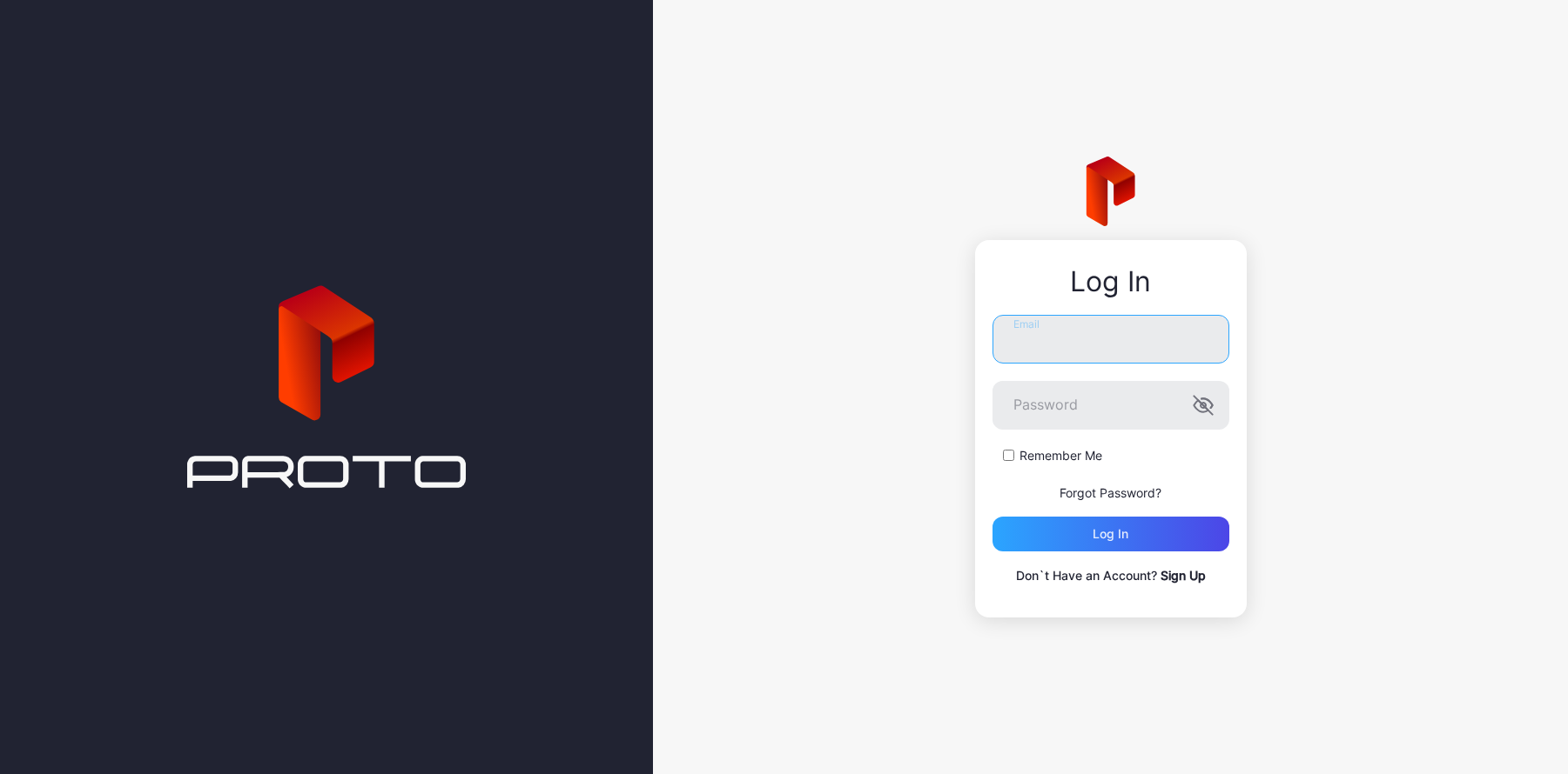
type input "**********"
click at [1121, 543] on div "Log in" at bounding box center [1111, 534] width 237 height 35
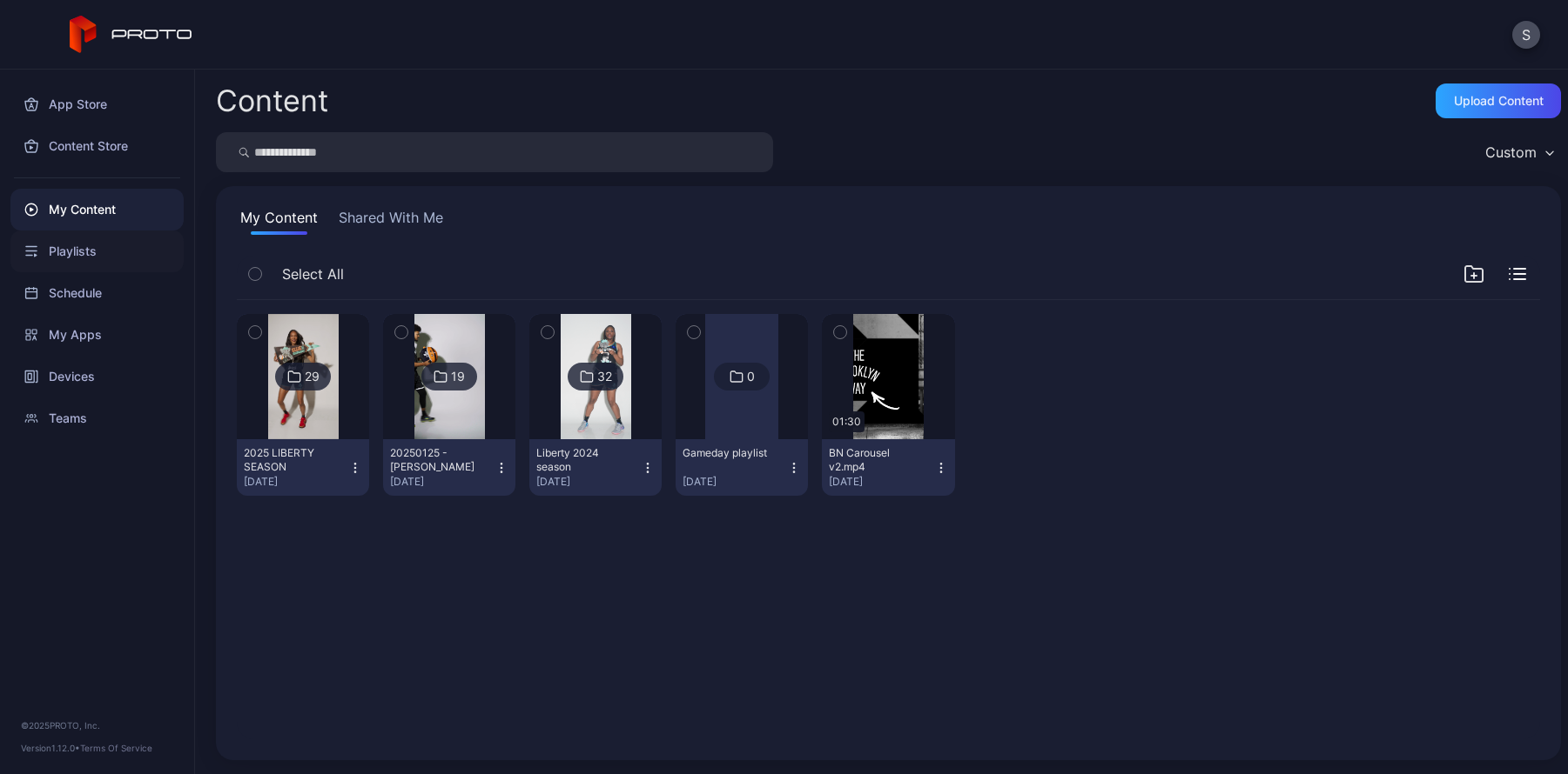
click at [83, 250] on div "Playlists" at bounding box center [96, 252] width 174 height 42
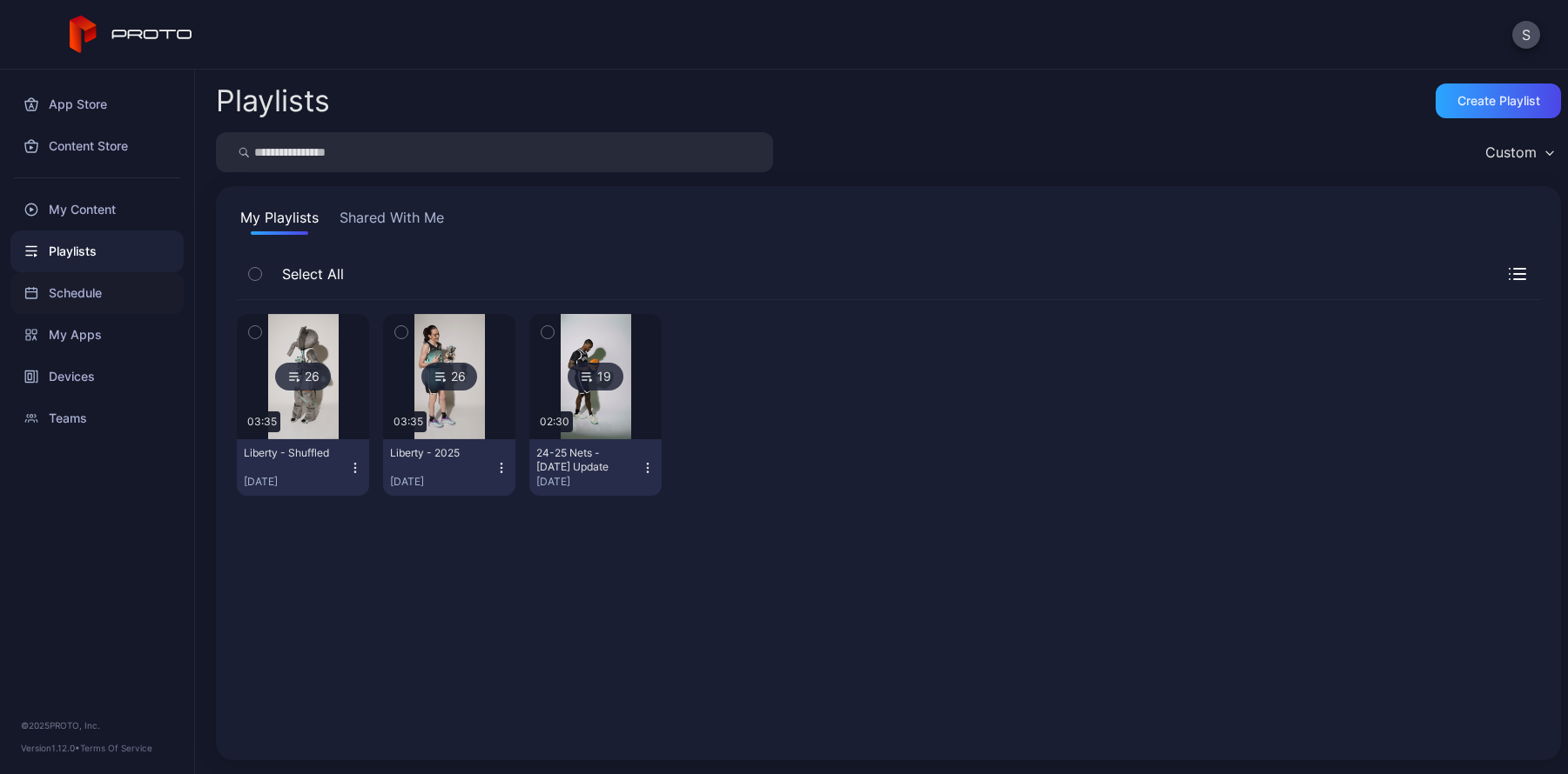
click at [95, 298] on div "Schedule" at bounding box center [96, 293] width 174 height 42
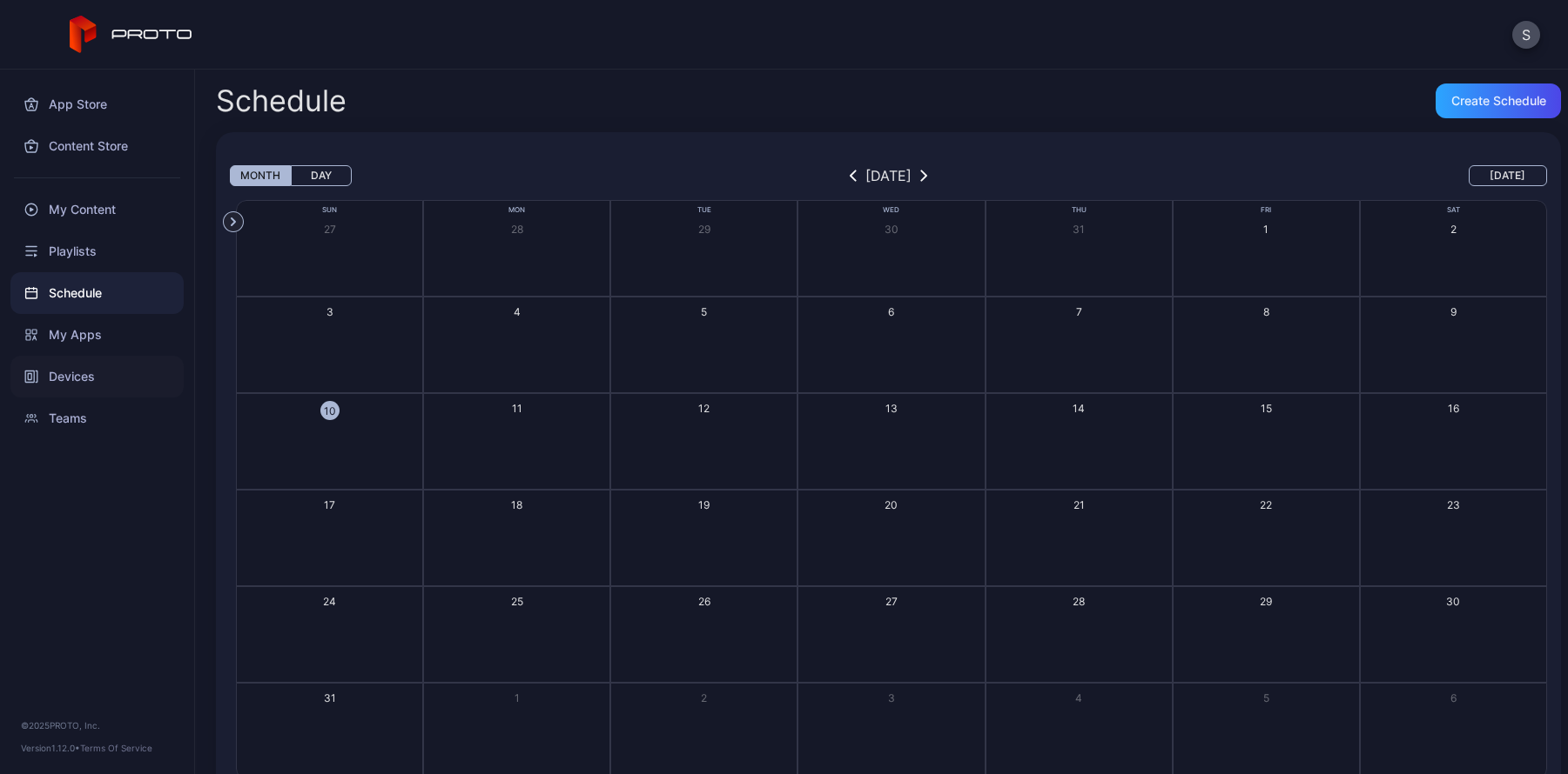
click at [85, 378] on div "Devices" at bounding box center [96, 377] width 174 height 42
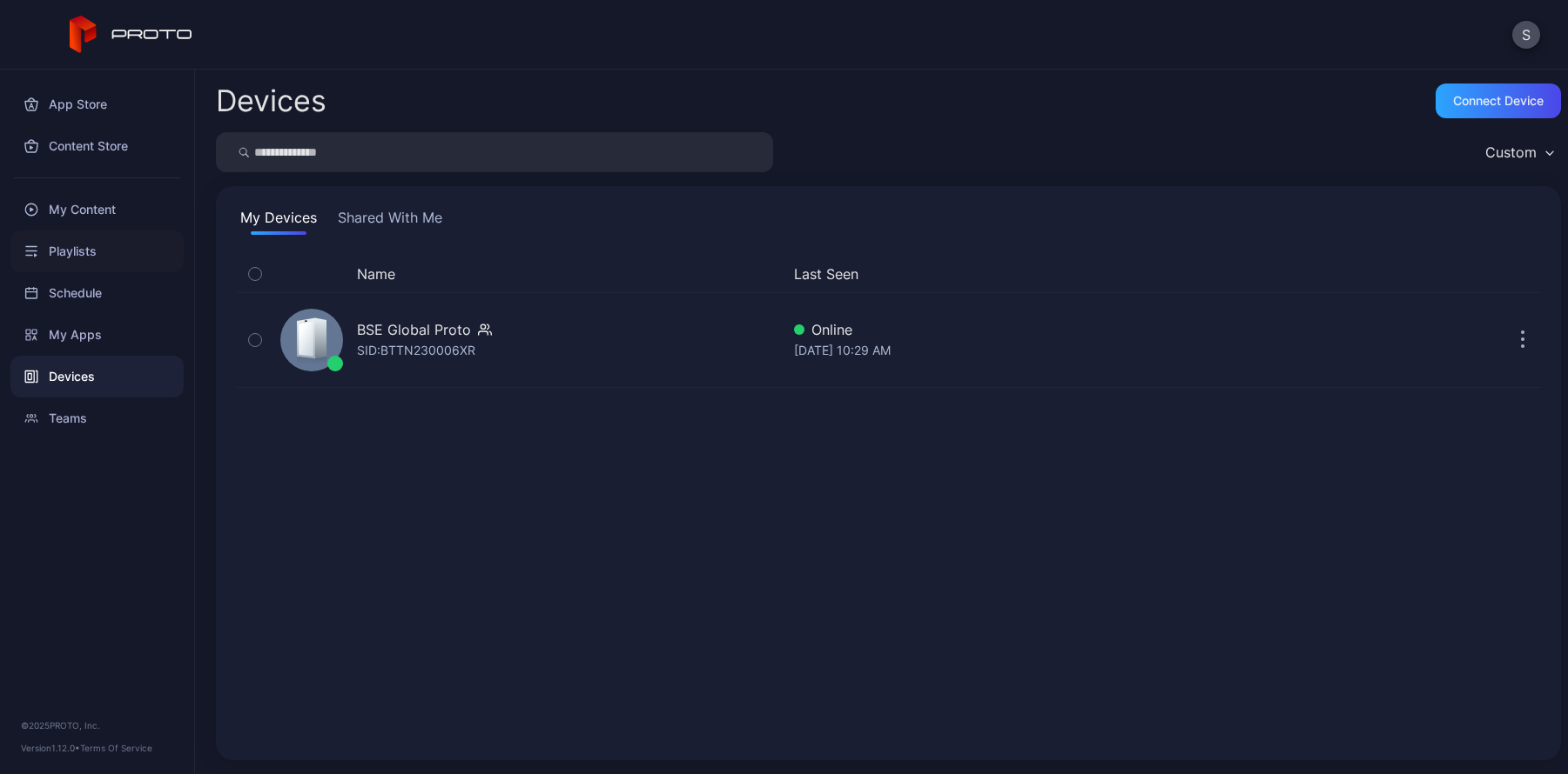
click at [96, 243] on div "Playlists" at bounding box center [96, 252] width 174 height 42
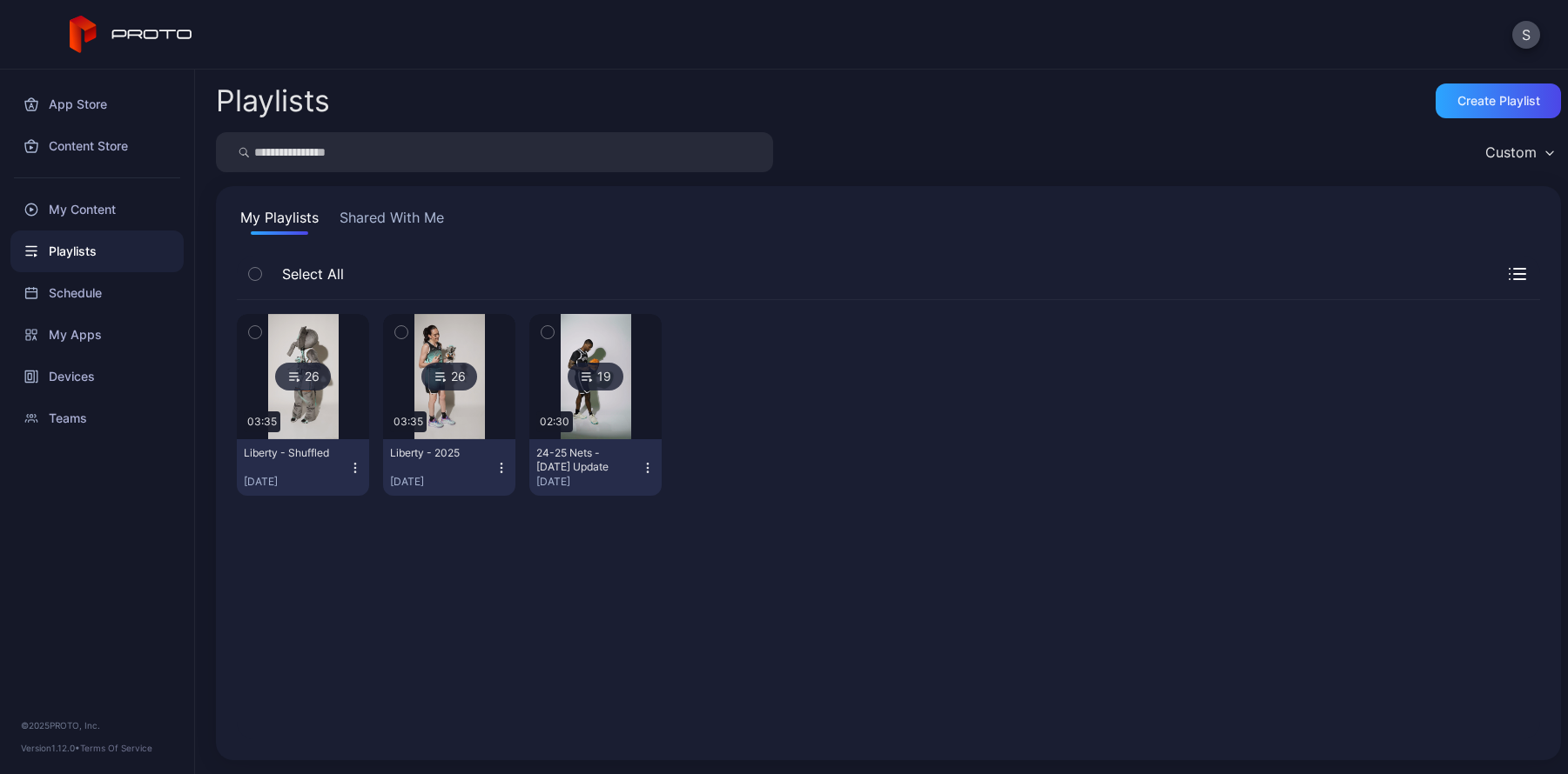
click at [319, 453] on div "Liberty - Shuffled" at bounding box center [291, 452] width 95 height 14
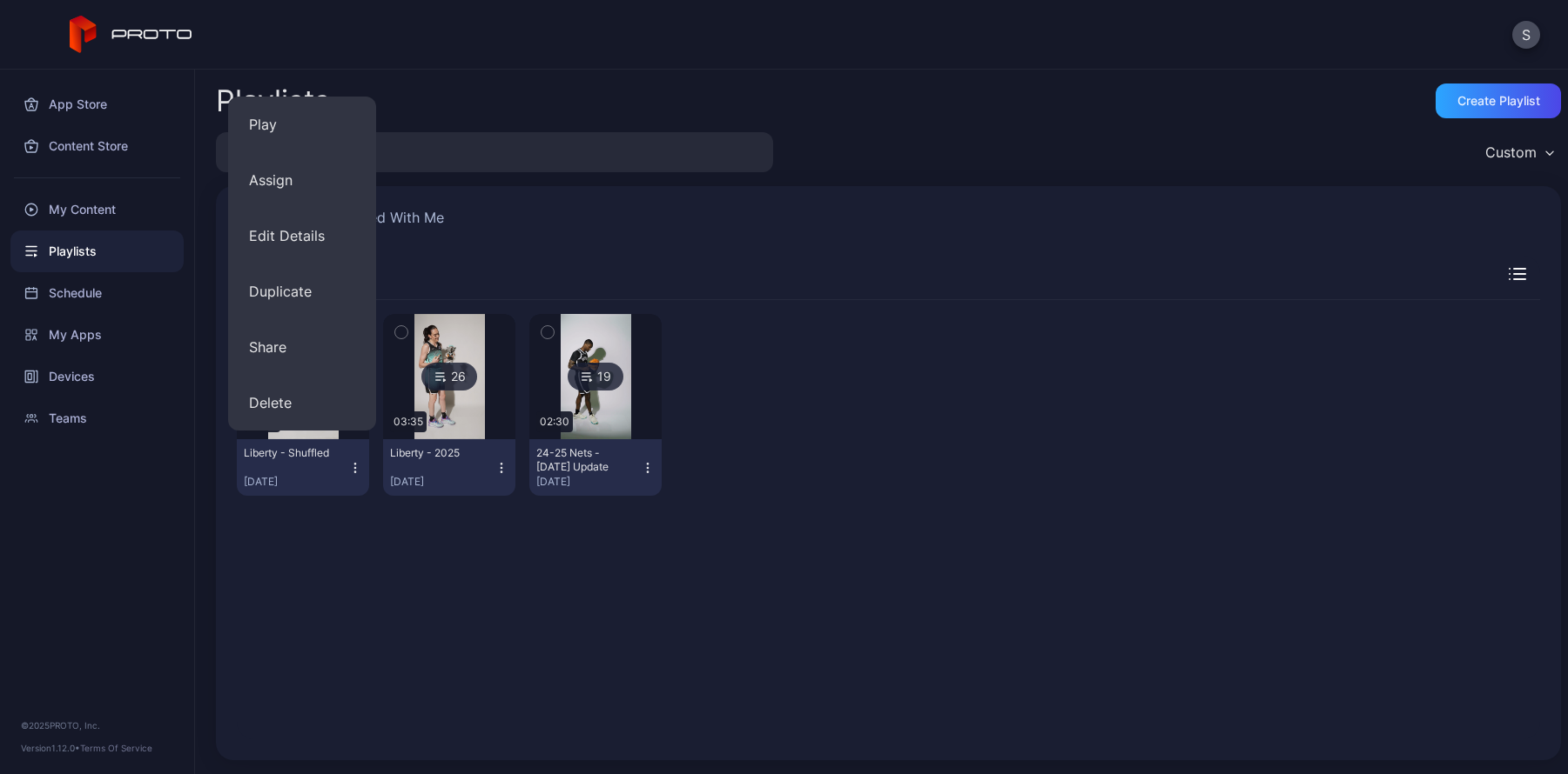
click at [315, 453] on div "Liberty - Shuffled" at bounding box center [291, 452] width 95 height 14
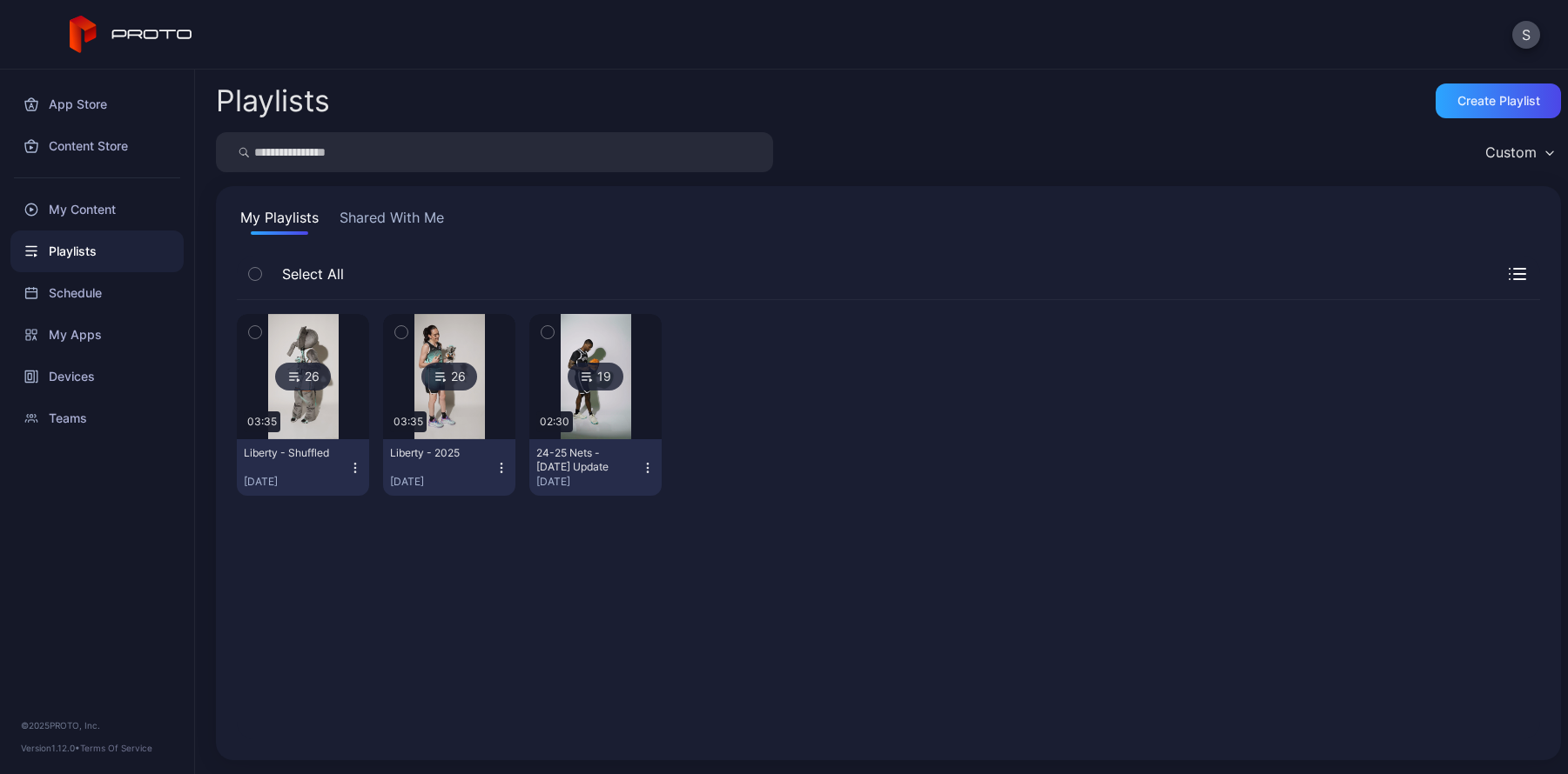
click at [309, 453] on div "Liberty - Shuffled" at bounding box center [291, 452] width 95 height 14
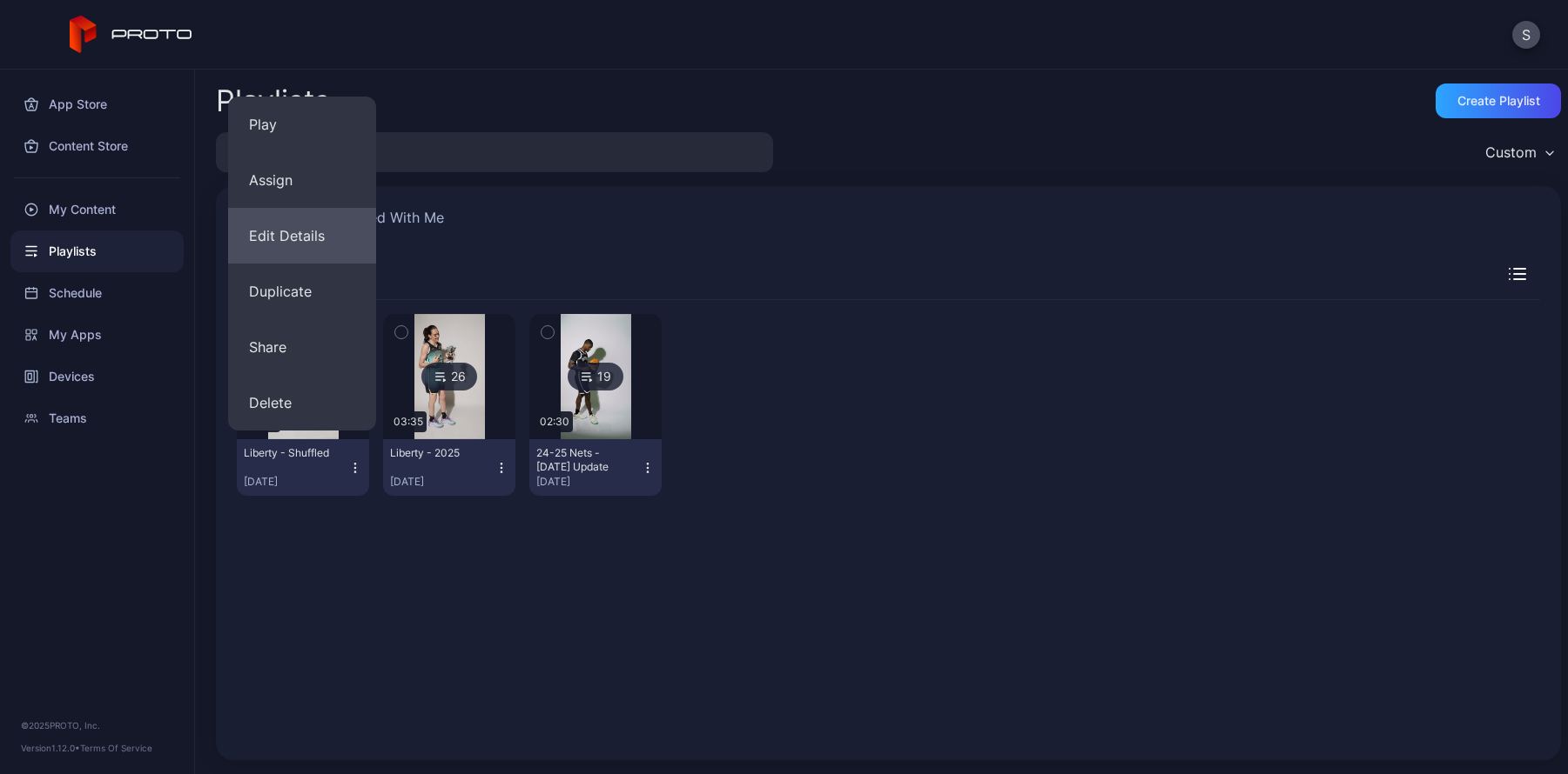
click at [290, 235] on button "Edit Details" at bounding box center [302, 235] width 148 height 55
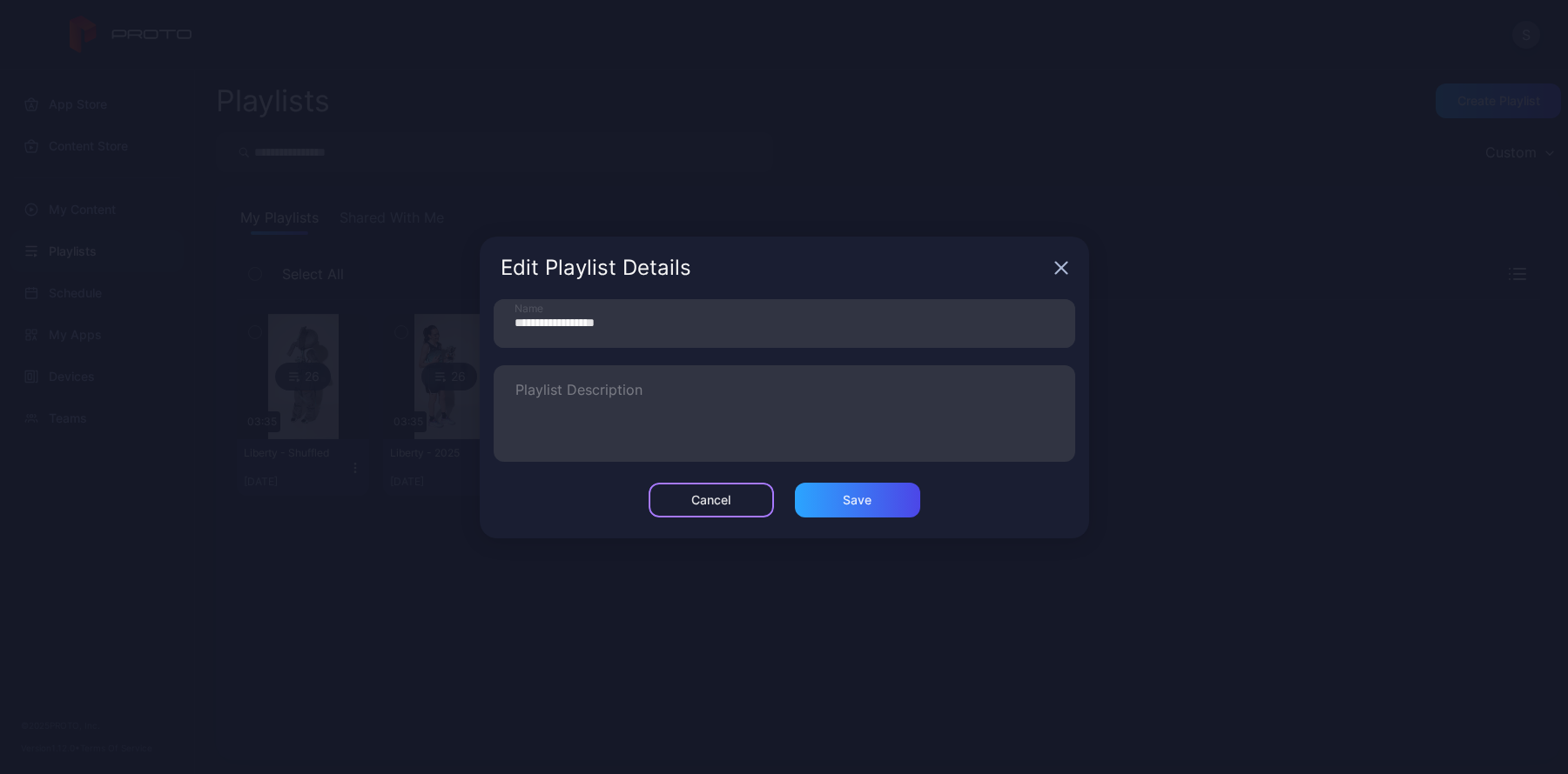
click at [730, 495] on div "Cancel" at bounding box center [711, 500] width 39 height 14
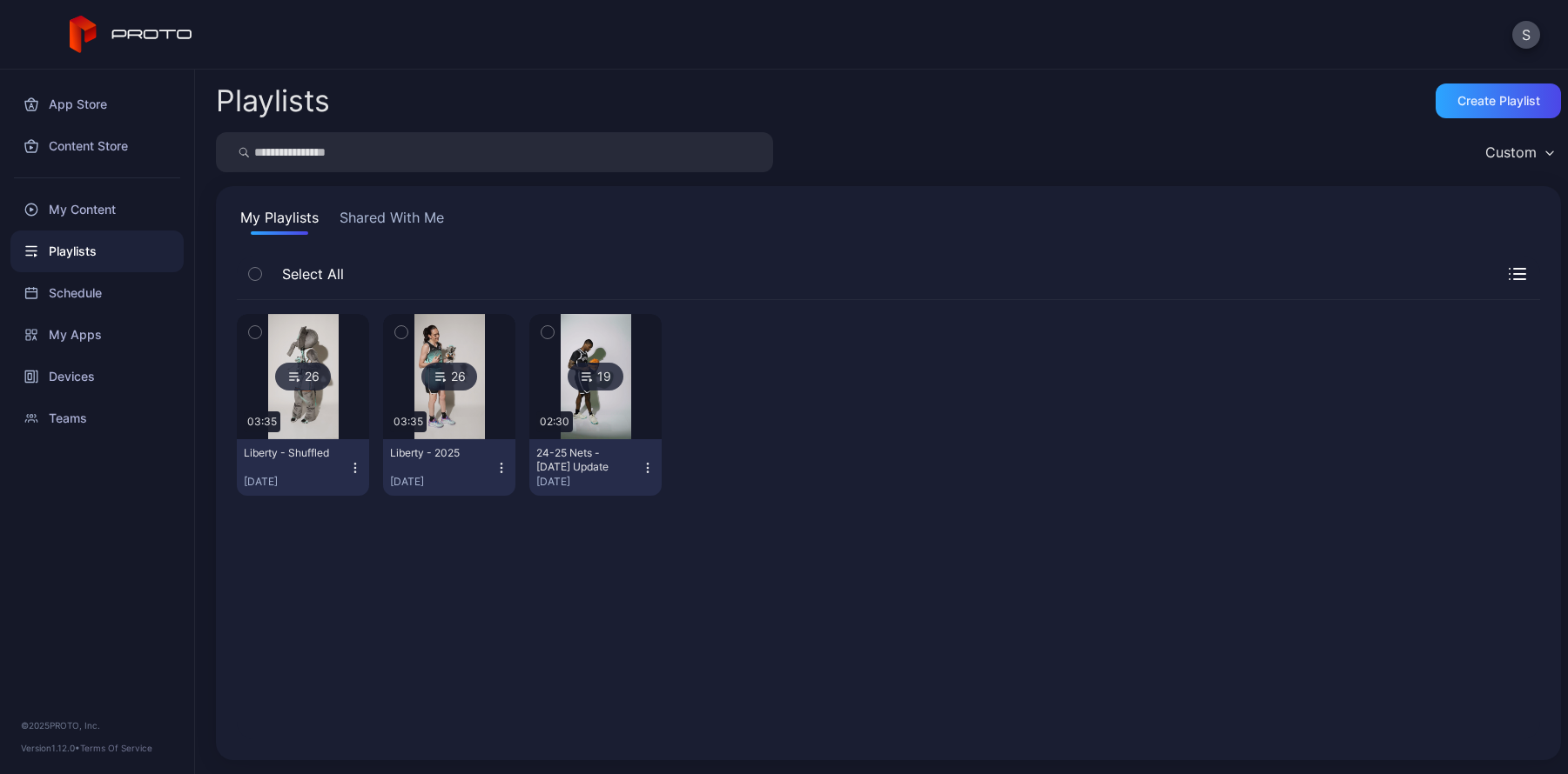
click at [317, 448] on div "Liberty - Shuffled" at bounding box center [291, 452] width 95 height 14
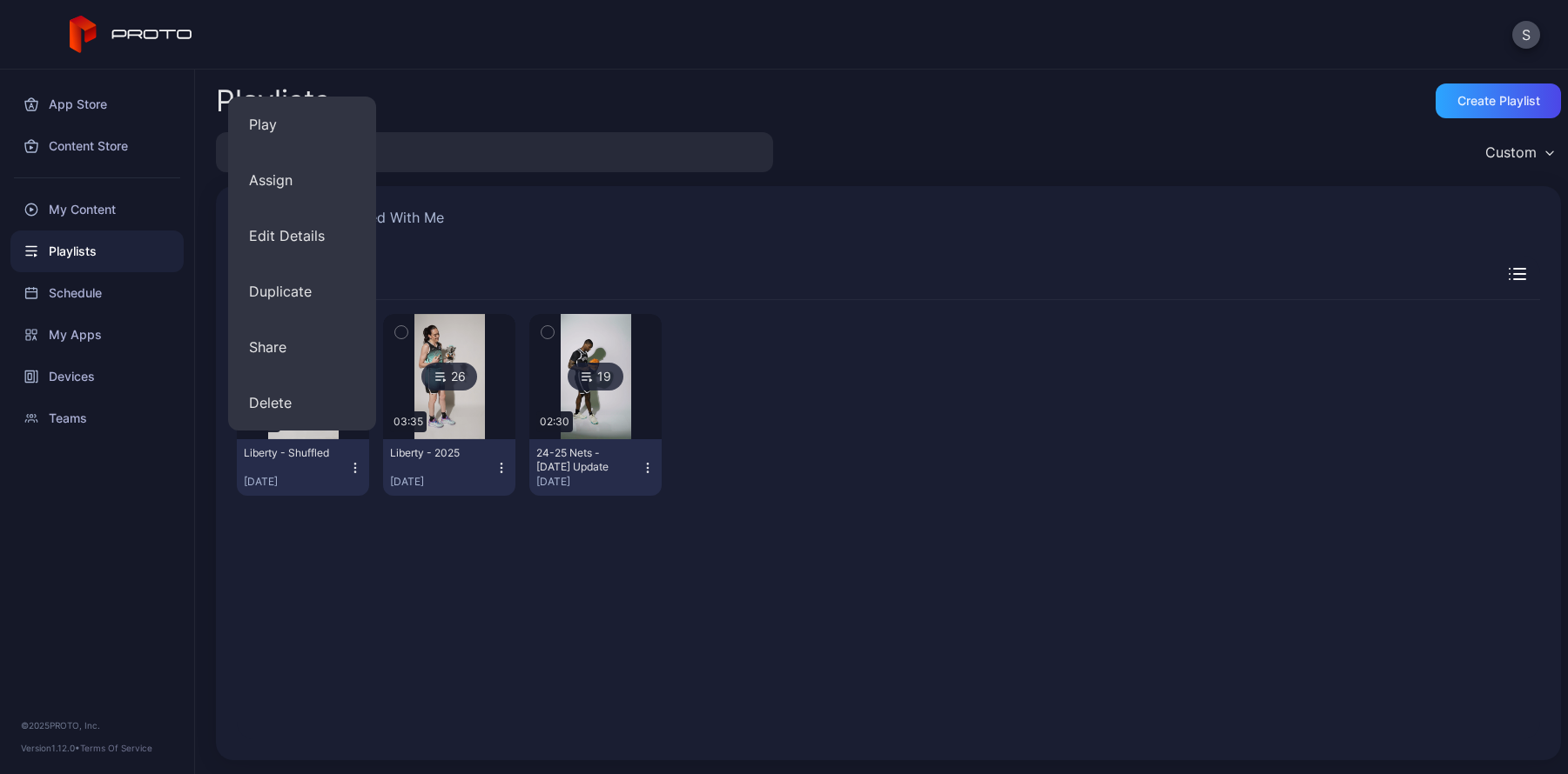
click at [353, 470] on icon "button" at bounding box center [355, 468] width 14 height 14
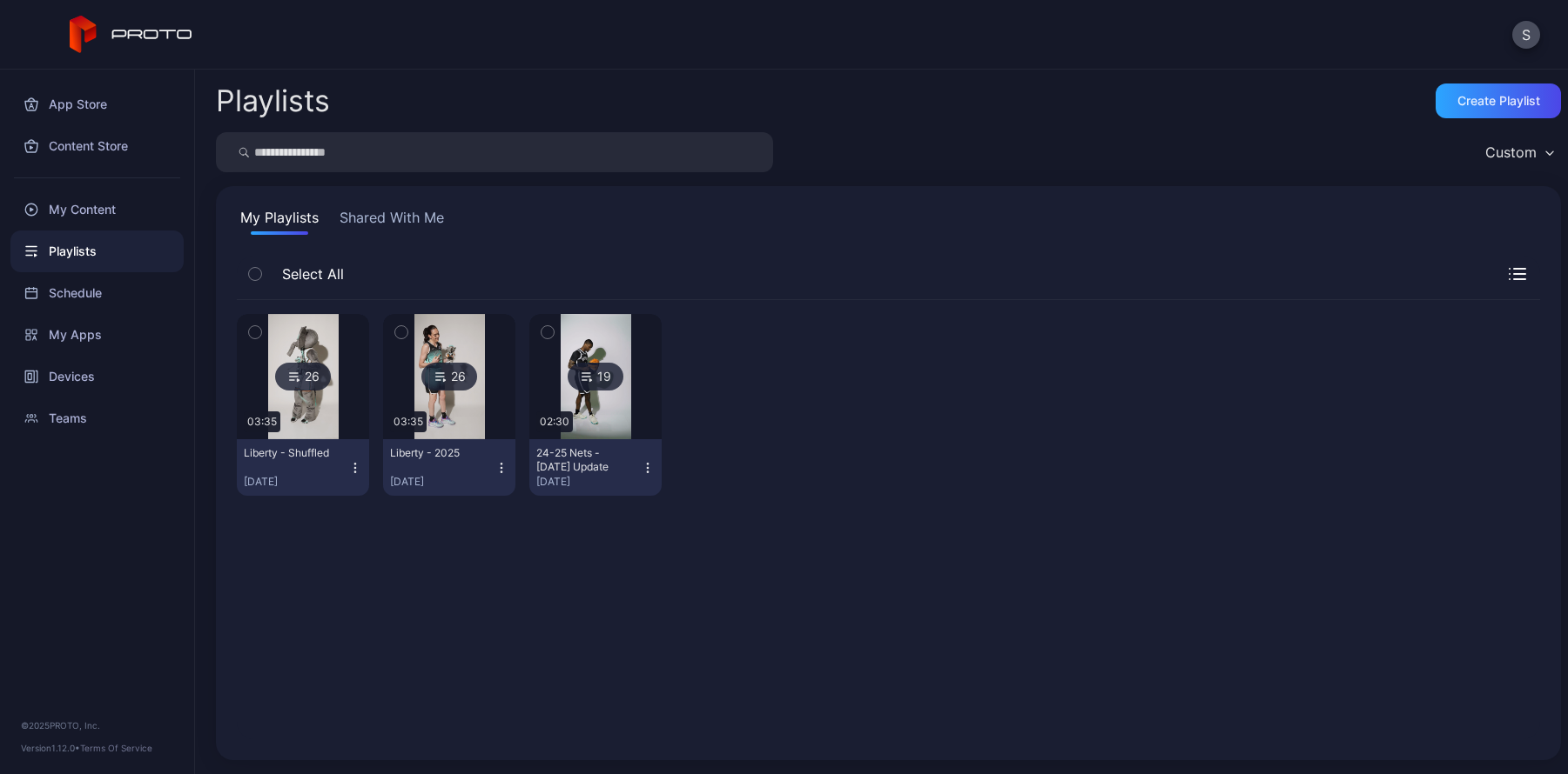
click at [355, 466] on icon "button" at bounding box center [355, 468] width 14 height 14
click at [357, 524] on div "26 03:35 Liberty - Shuffled [DATE] 26 03:35 Liberty - [DATE], 2025 19 02:30 24-…" at bounding box center [889, 520] width 1303 height 440
click at [326, 303] on div "26 03:35 Liberty - Shuffled [DATE] 26 03:35 Liberty - [DATE], 2025 19 02:30 24-…" at bounding box center [889, 404] width 1303 height 210
click at [259, 273] on icon "button" at bounding box center [255, 273] width 12 height 19
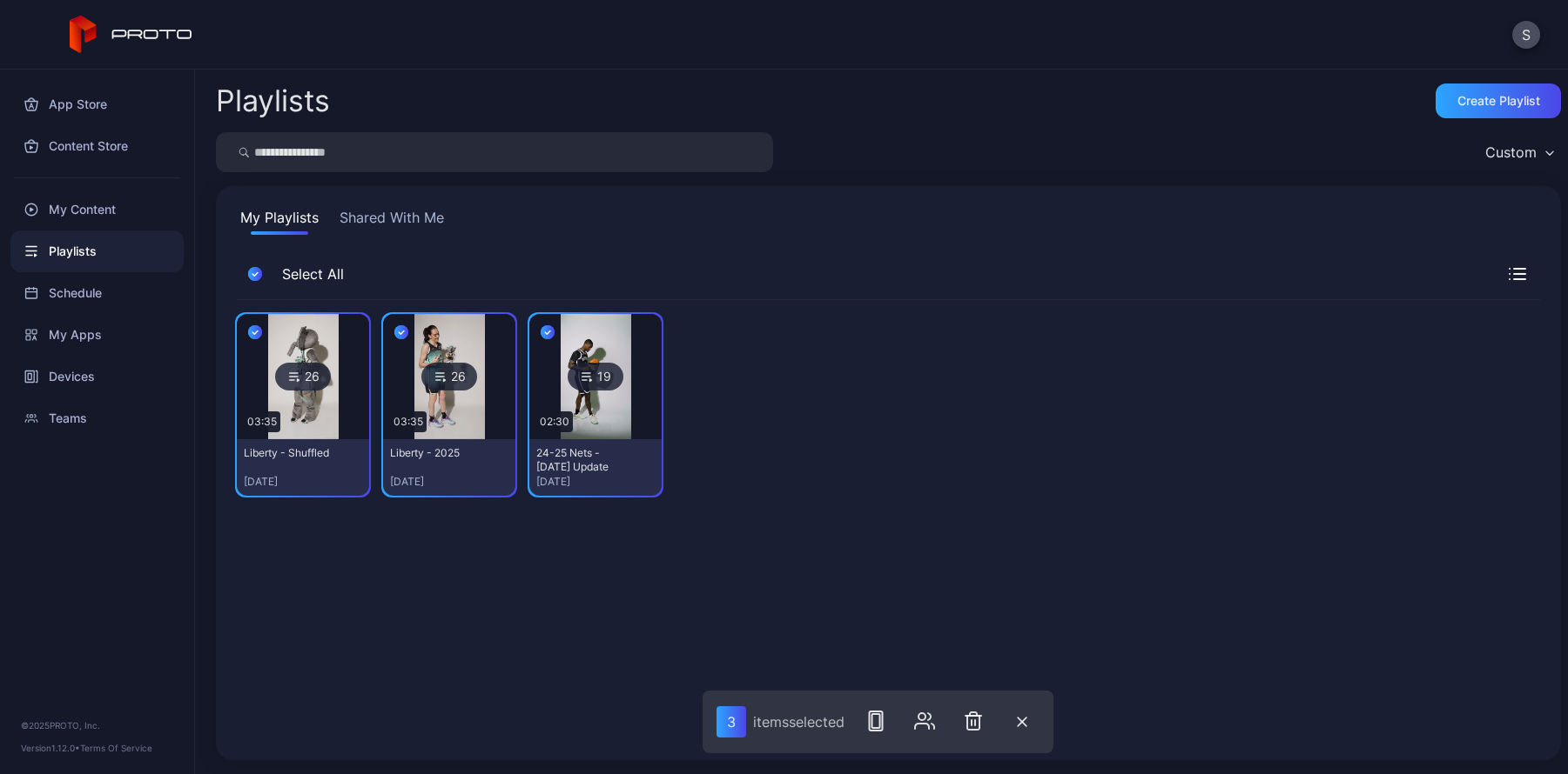
click at [259, 273] on icon "button" at bounding box center [255, 273] width 14 height 19
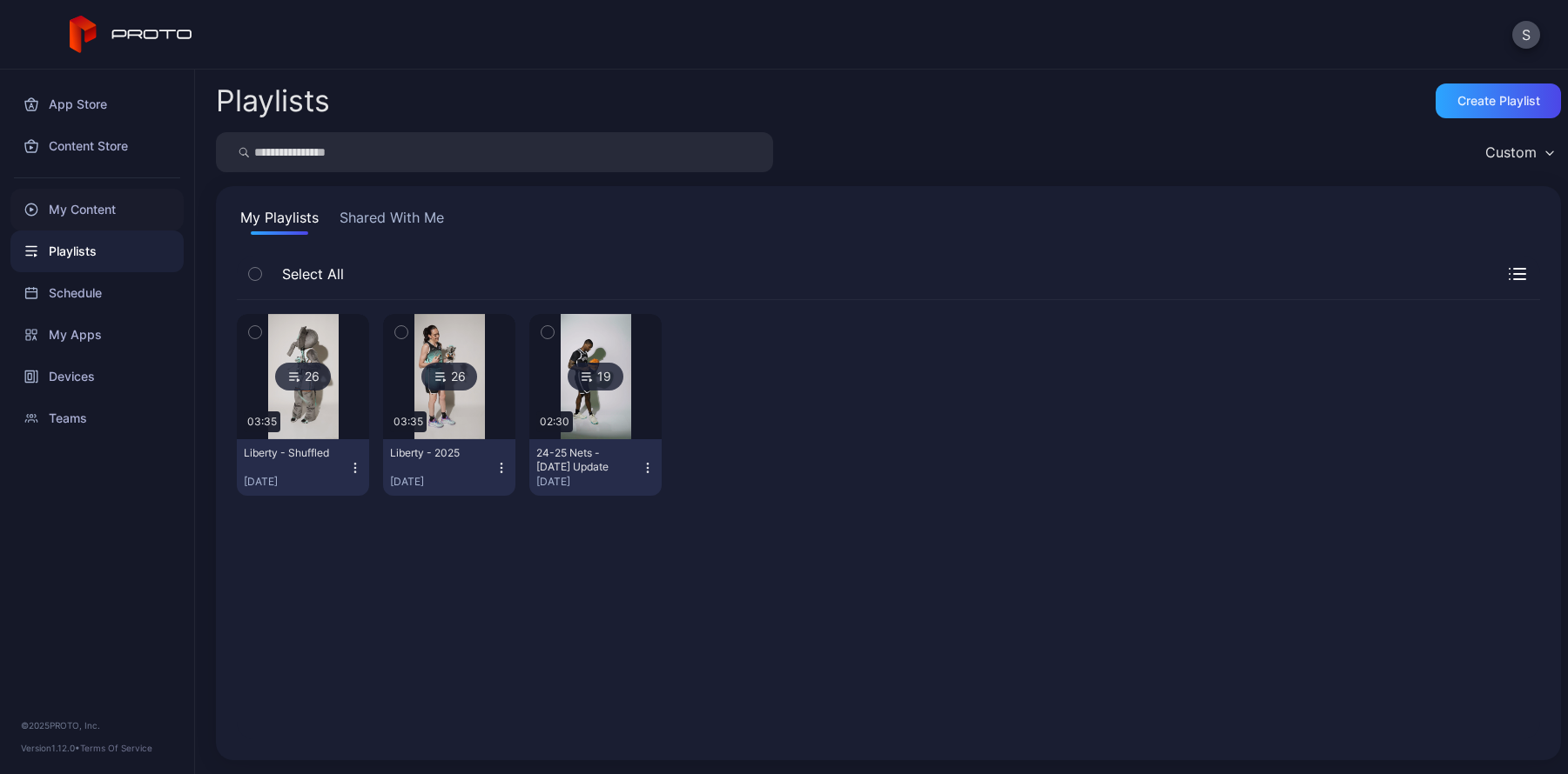
click at [93, 203] on div "My Content" at bounding box center [96, 210] width 174 height 42
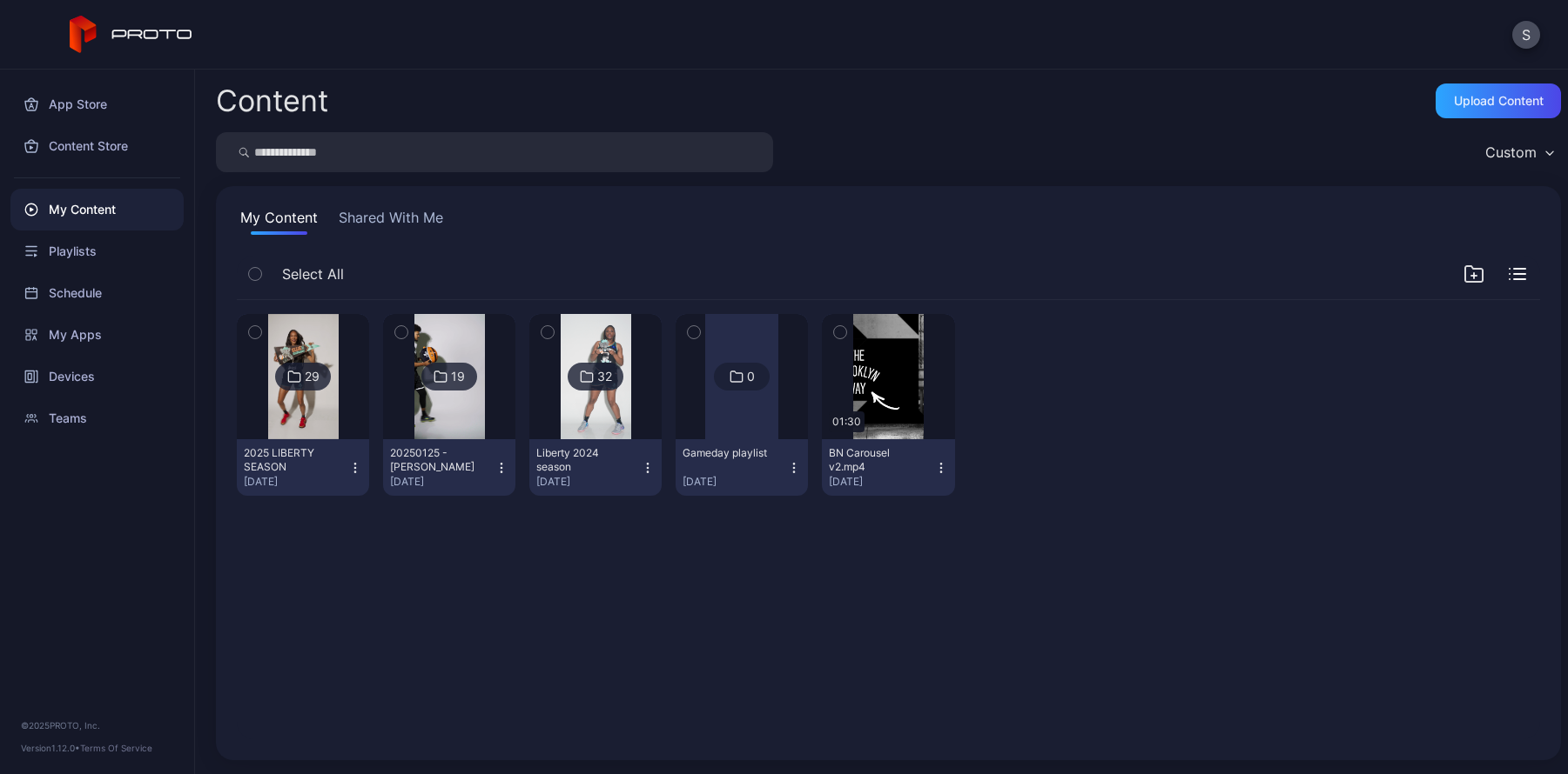
click at [287, 458] on div "2025 LIBERTY SEASON" at bounding box center [291, 460] width 95 height 28
click at [485, 568] on div "29 2025 LIBERTY SEASON [DATE] 19 20250125 - [GEOGRAPHIC_DATA][PERSON_NAME] [DAT…" at bounding box center [888, 520] width 1332 height 467
click at [299, 342] on img at bounding box center [304, 377] width 71 height 125
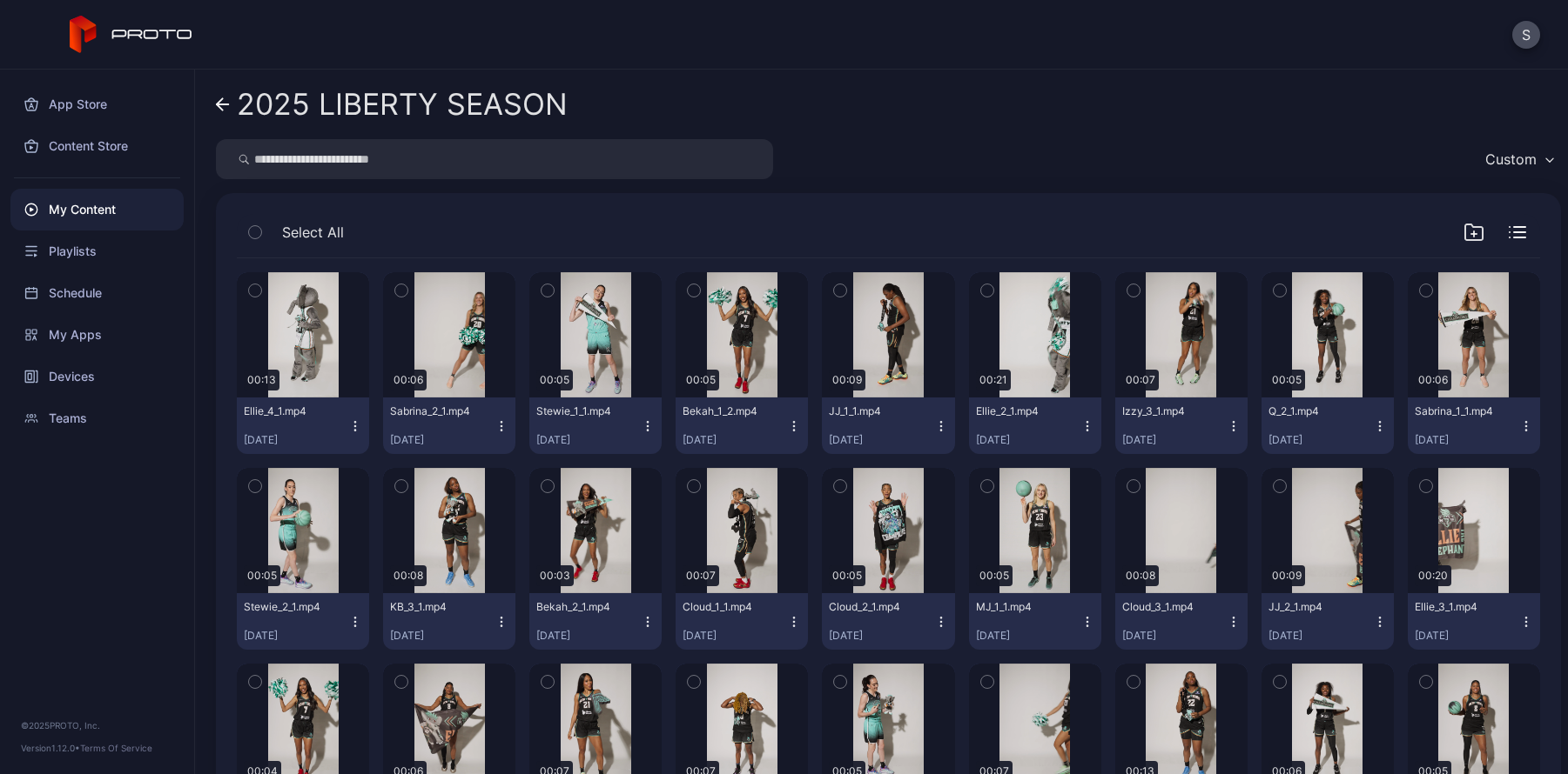
click at [476, 235] on div "Select All" at bounding box center [889, 236] width 1303 height 45
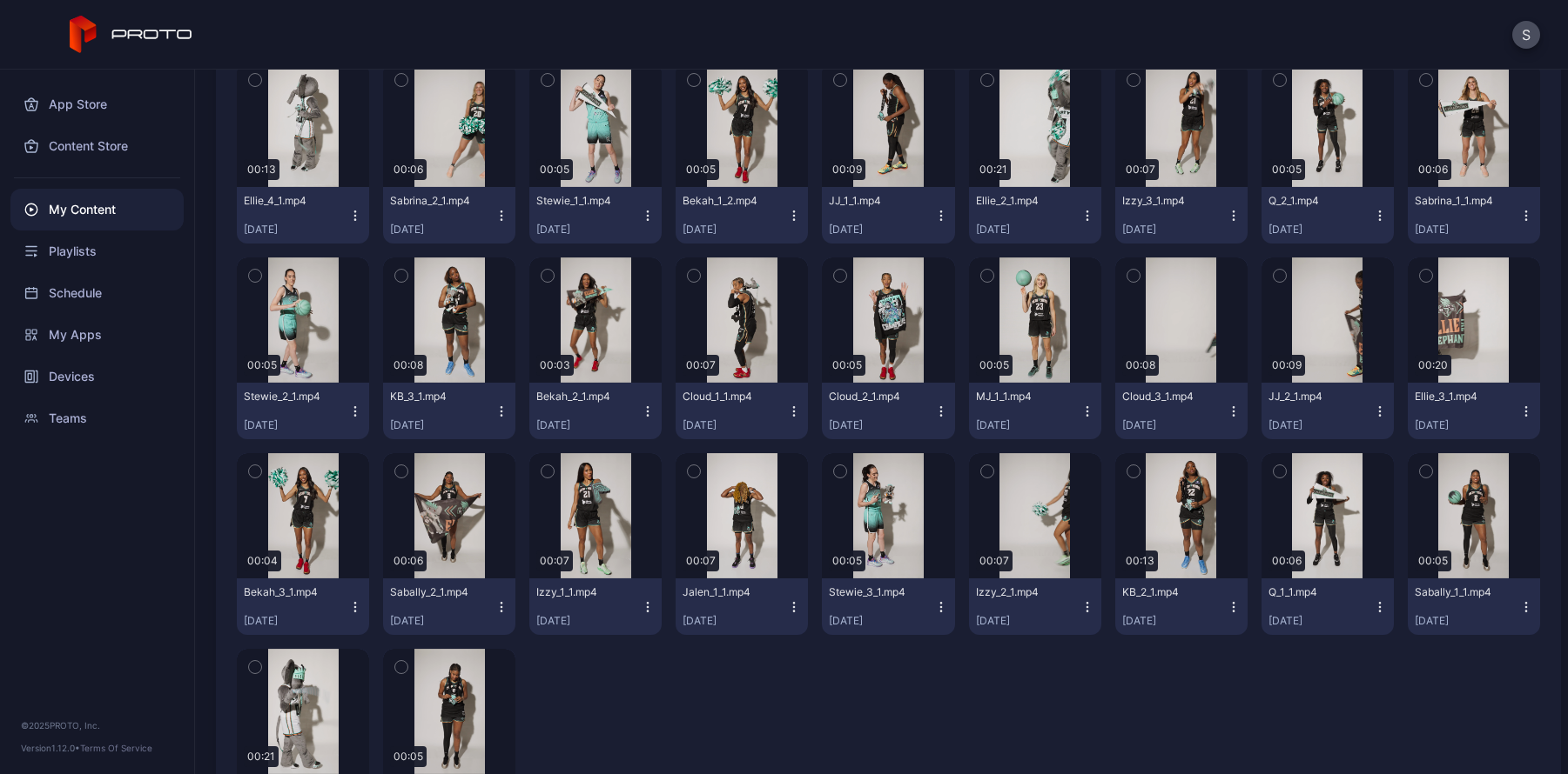
scroll to position [213, 0]
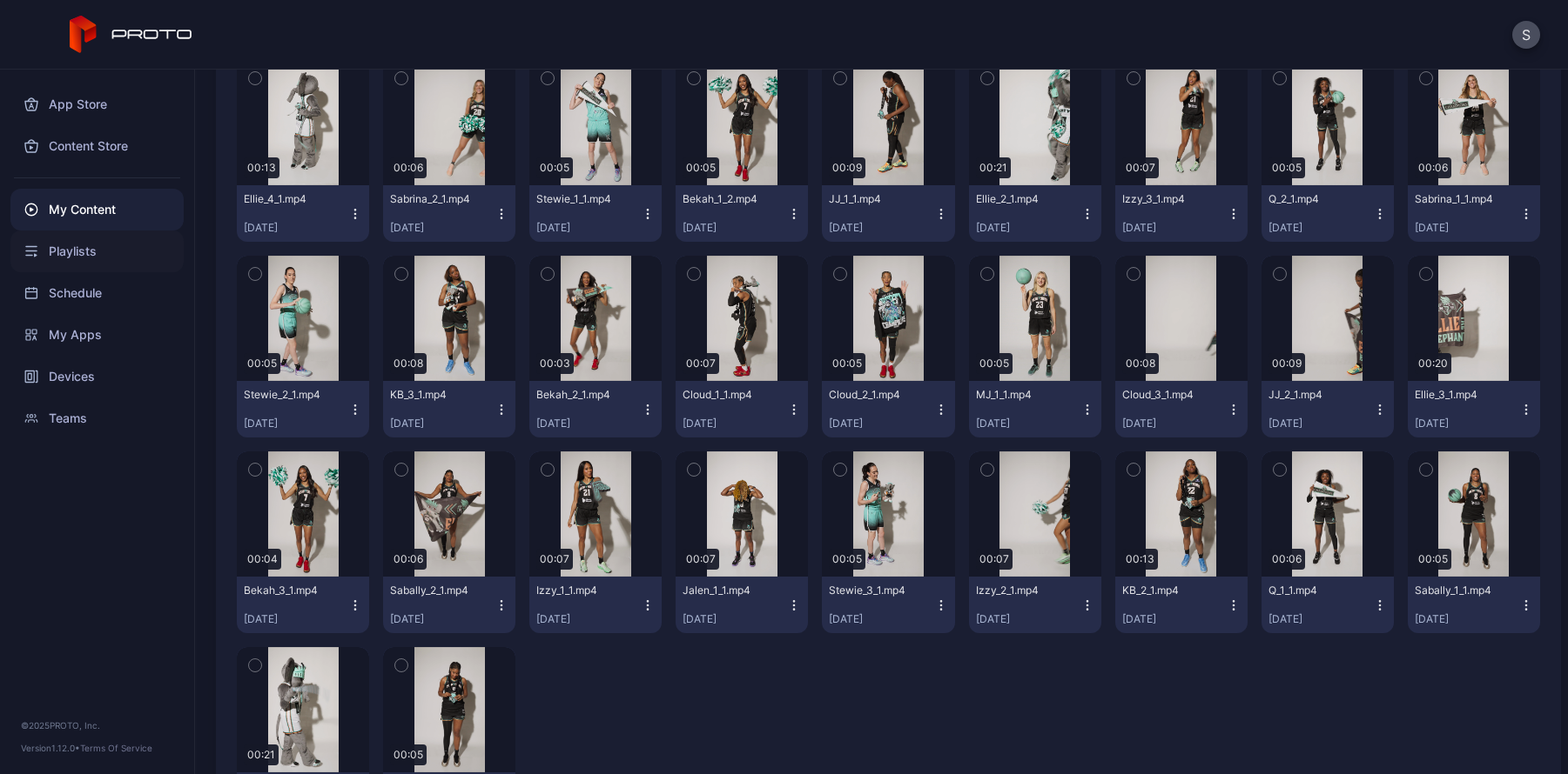
click at [75, 252] on div "Playlists" at bounding box center [96, 252] width 174 height 42
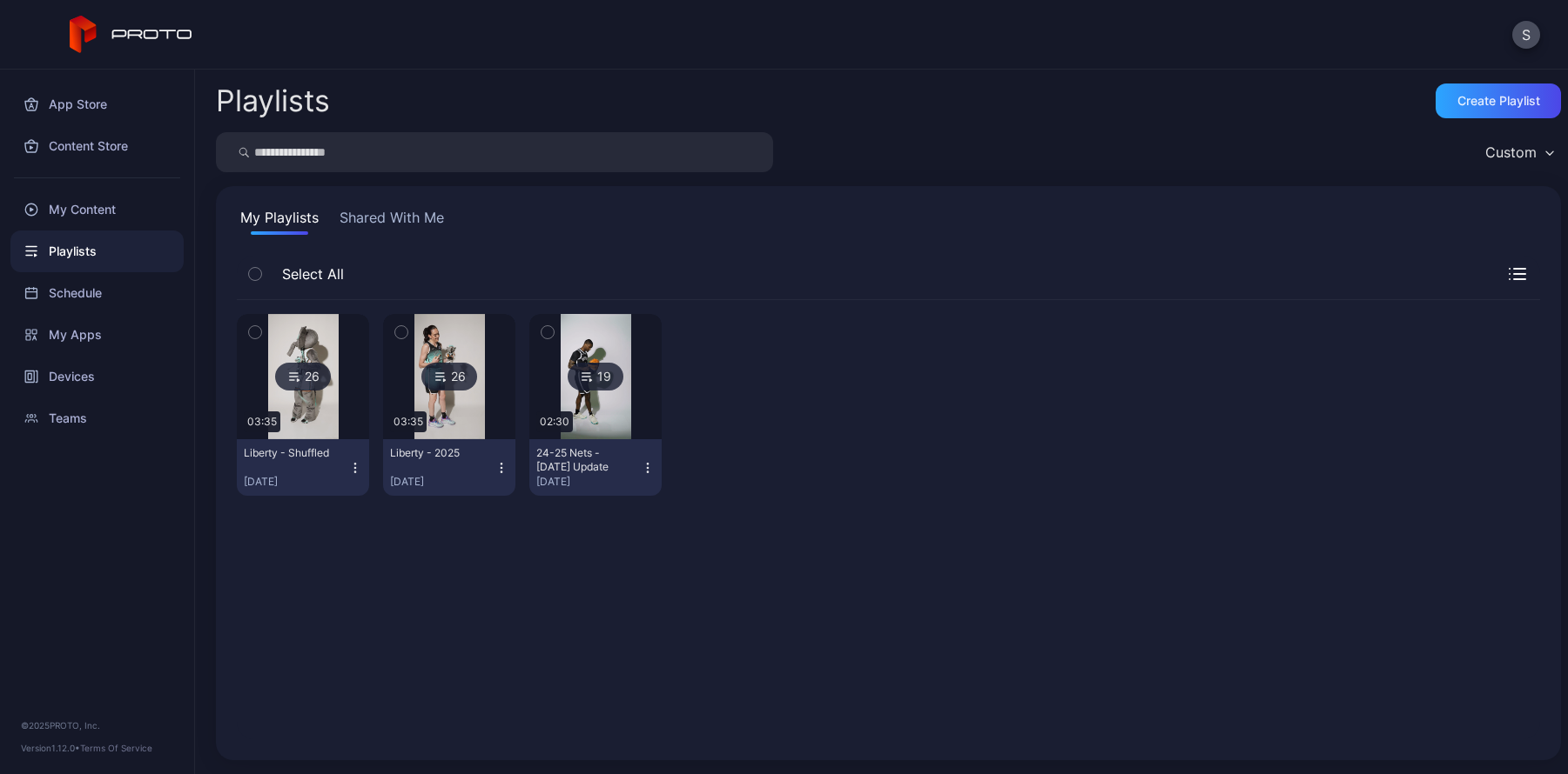
click at [300, 377] on div "26" at bounding box center [303, 376] width 55 height 28
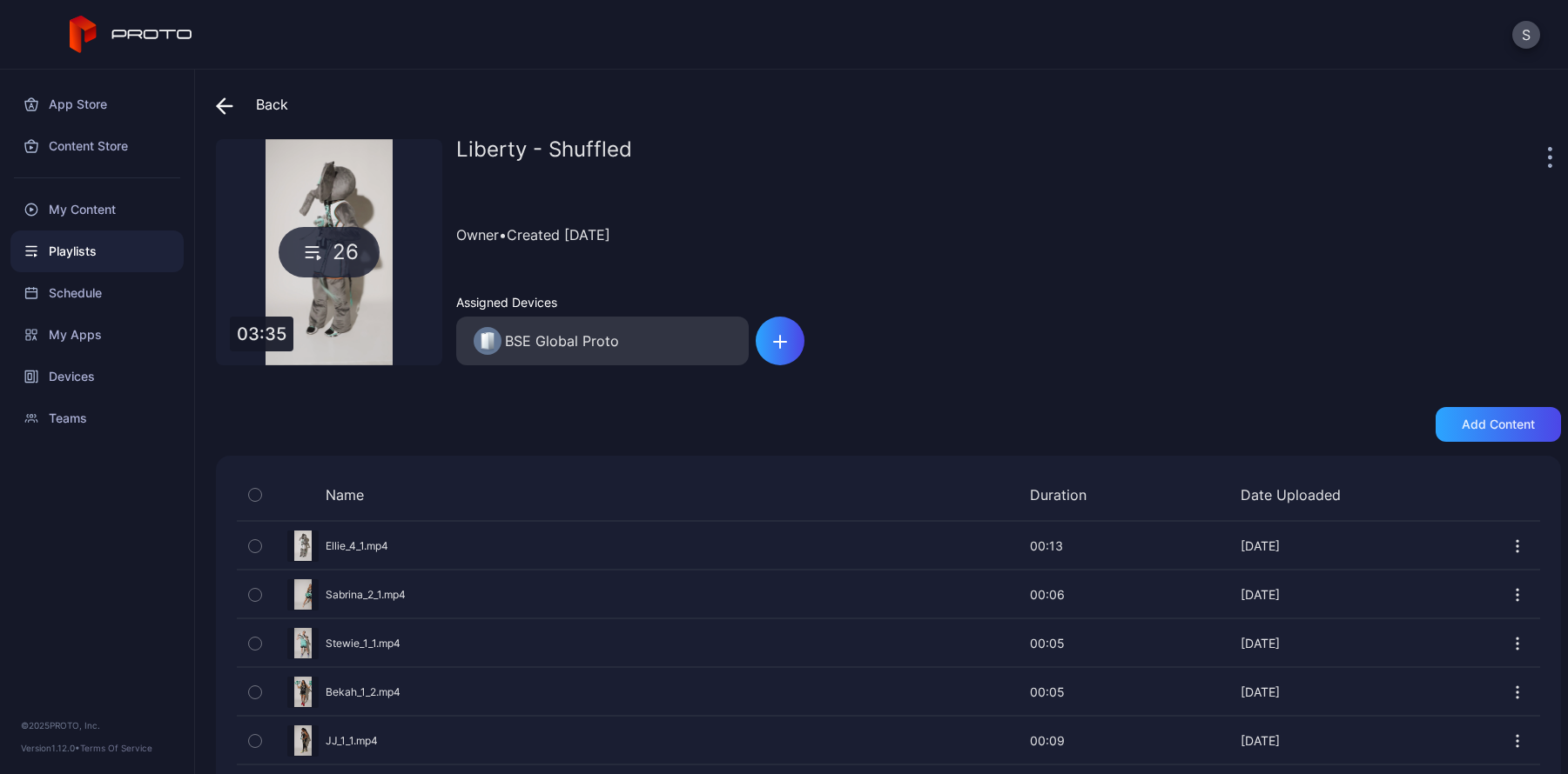
click at [61, 246] on div "Playlists" at bounding box center [96, 252] width 174 height 42
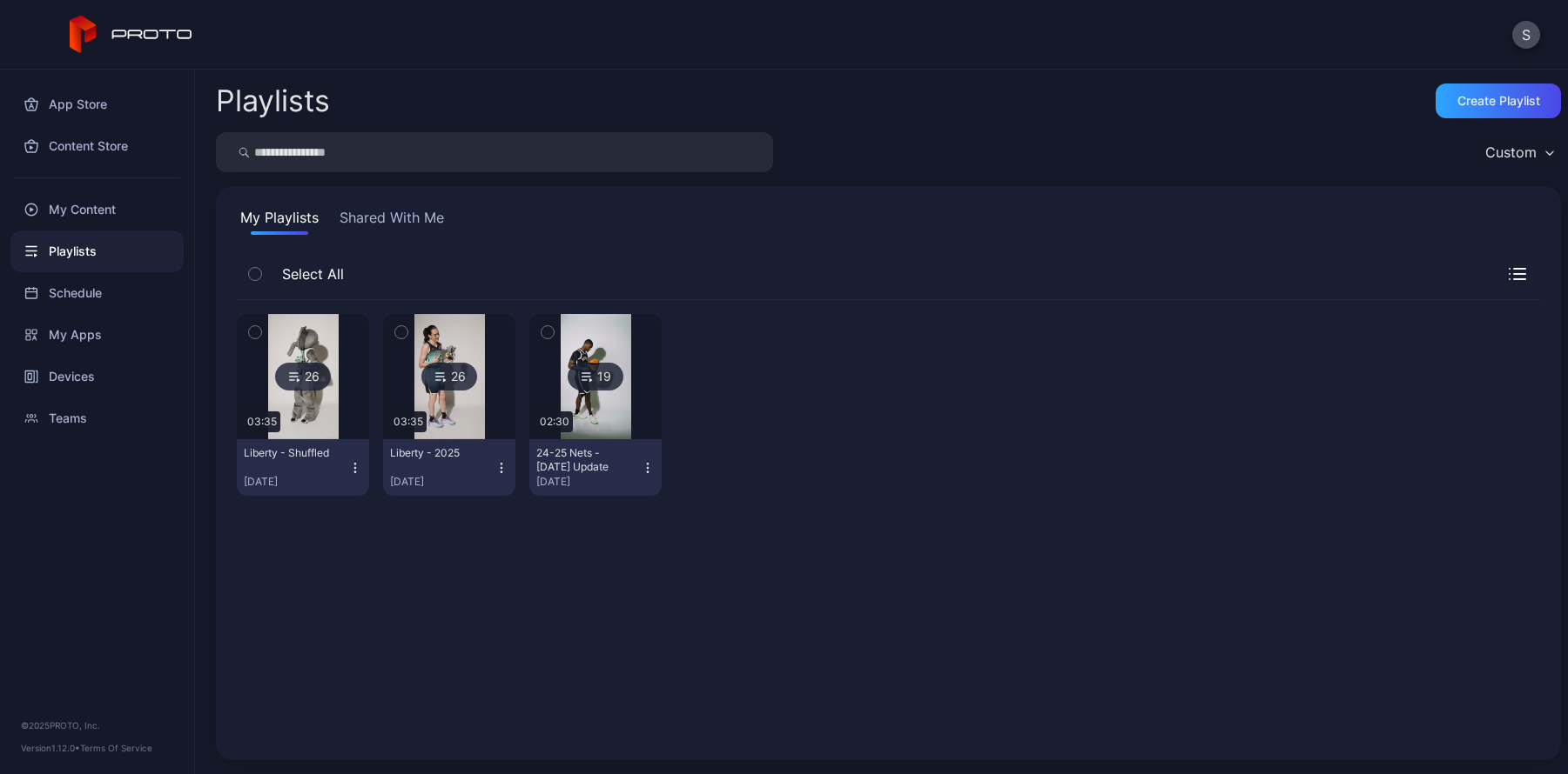
click at [258, 331] on icon "button" at bounding box center [255, 332] width 12 height 19
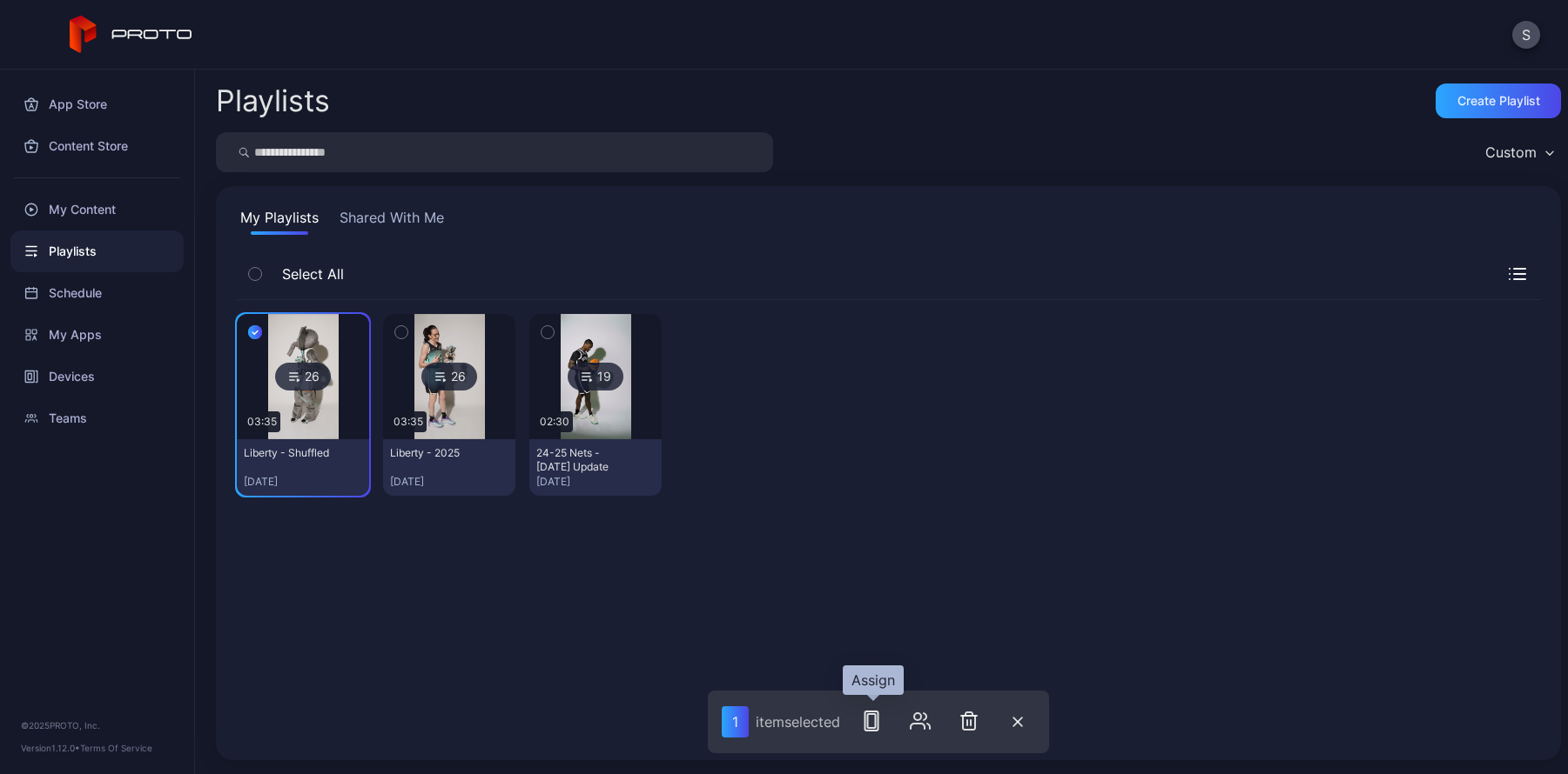
click at [874, 722] on icon "button" at bounding box center [871, 721] width 21 height 21
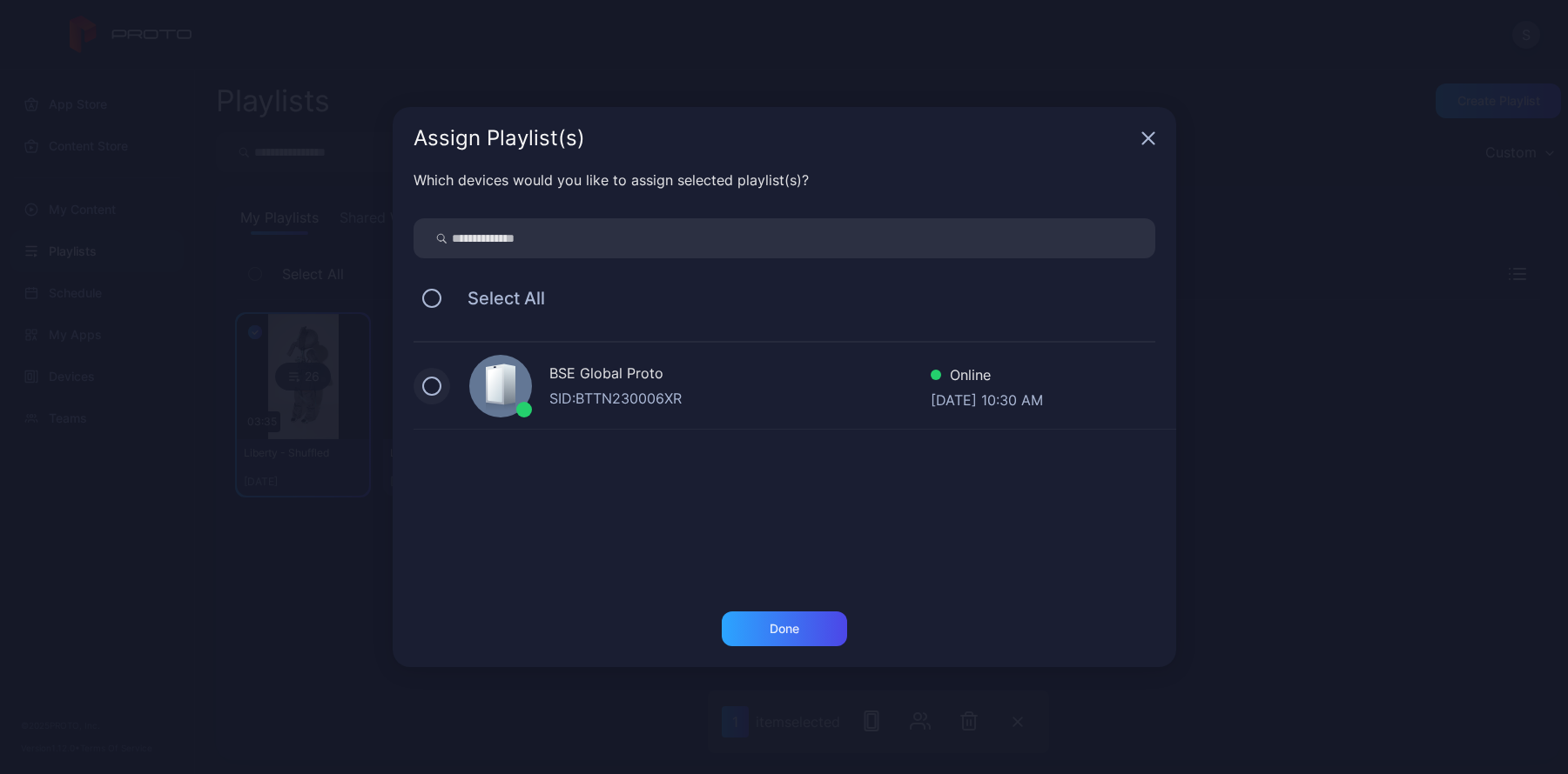
click at [436, 390] on button at bounding box center [432, 386] width 19 height 19
click at [795, 622] on div "Done" at bounding box center [784, 629] width 30 height 14
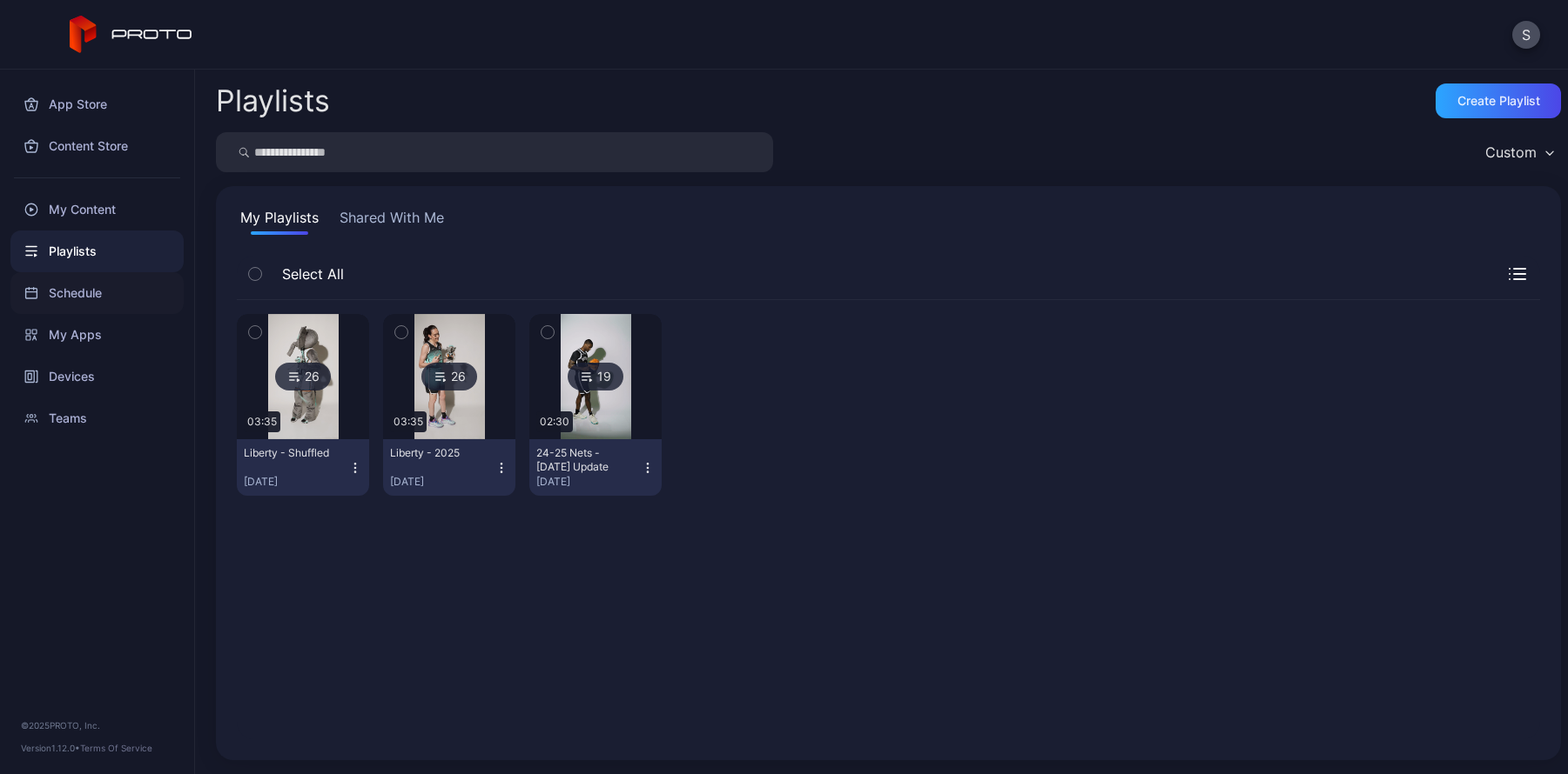
click at [91, 293] on div "Schedule" at bounding box center [96, 293] width 174 height 42
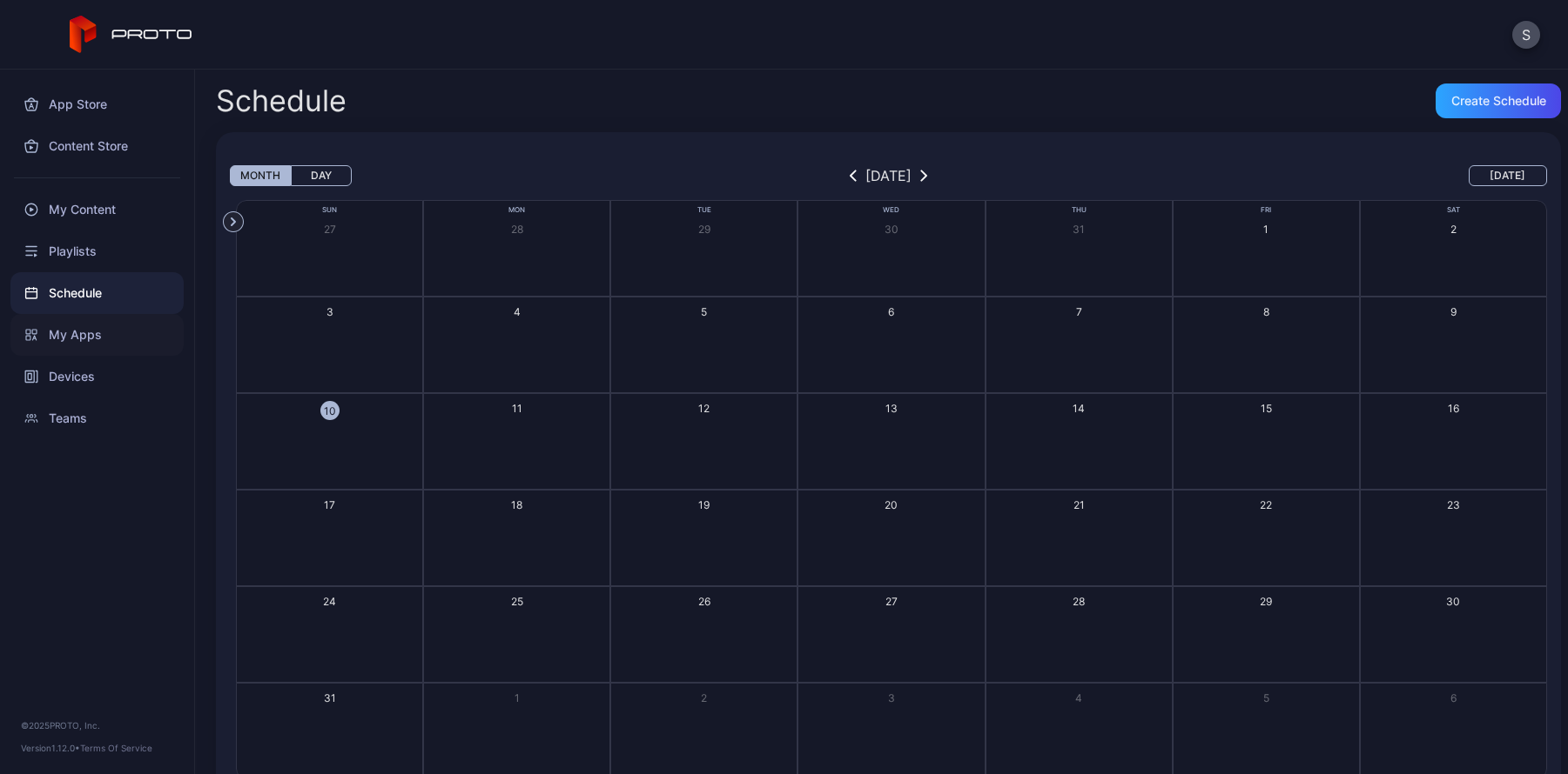
click at [95, 333] on div "My Apps" at bounding box center [96, 335] width 174 height 42
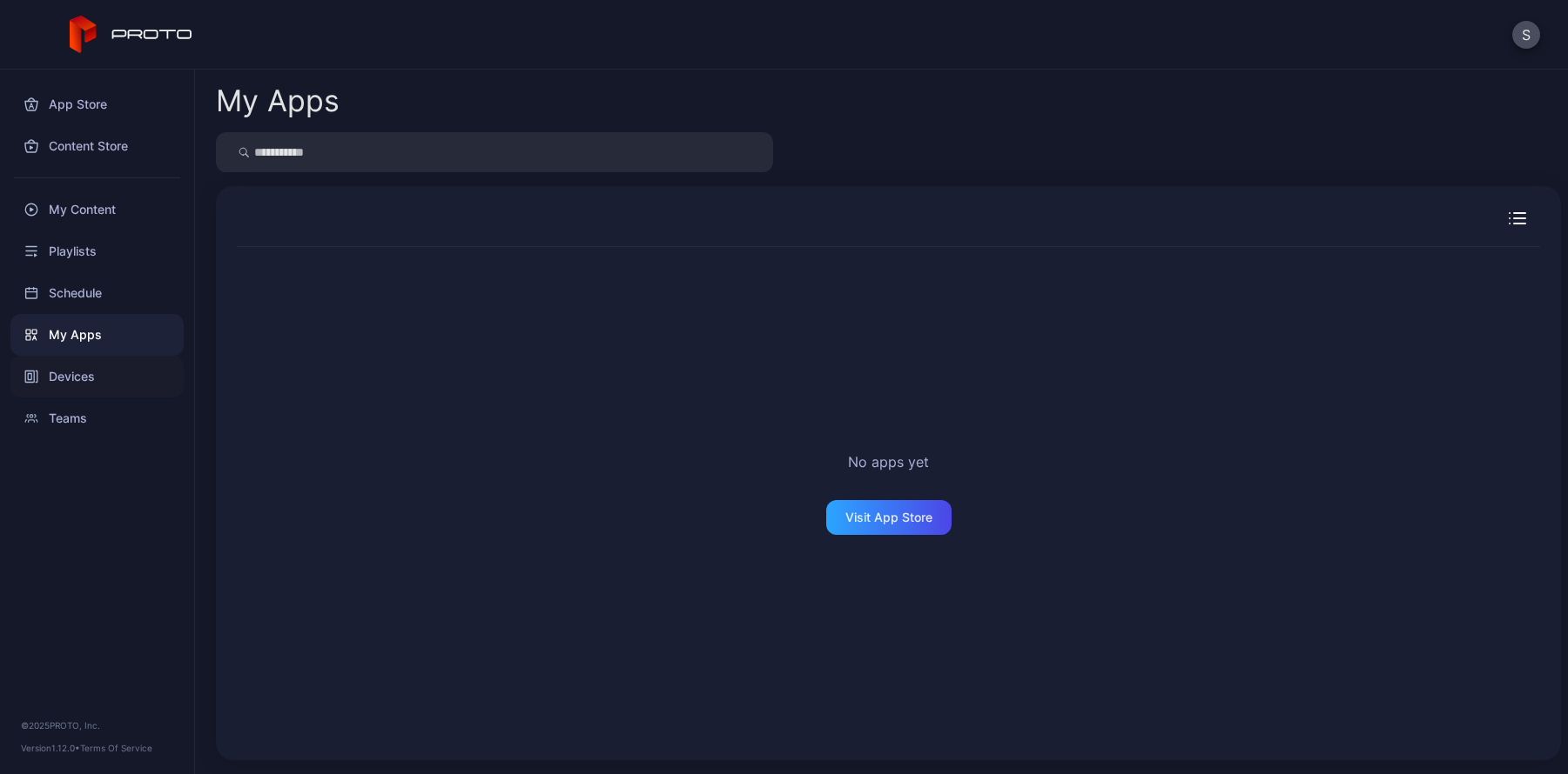
click at [106, 375] on div "Devices" at bounding box center [96, 377] width 174 height 42
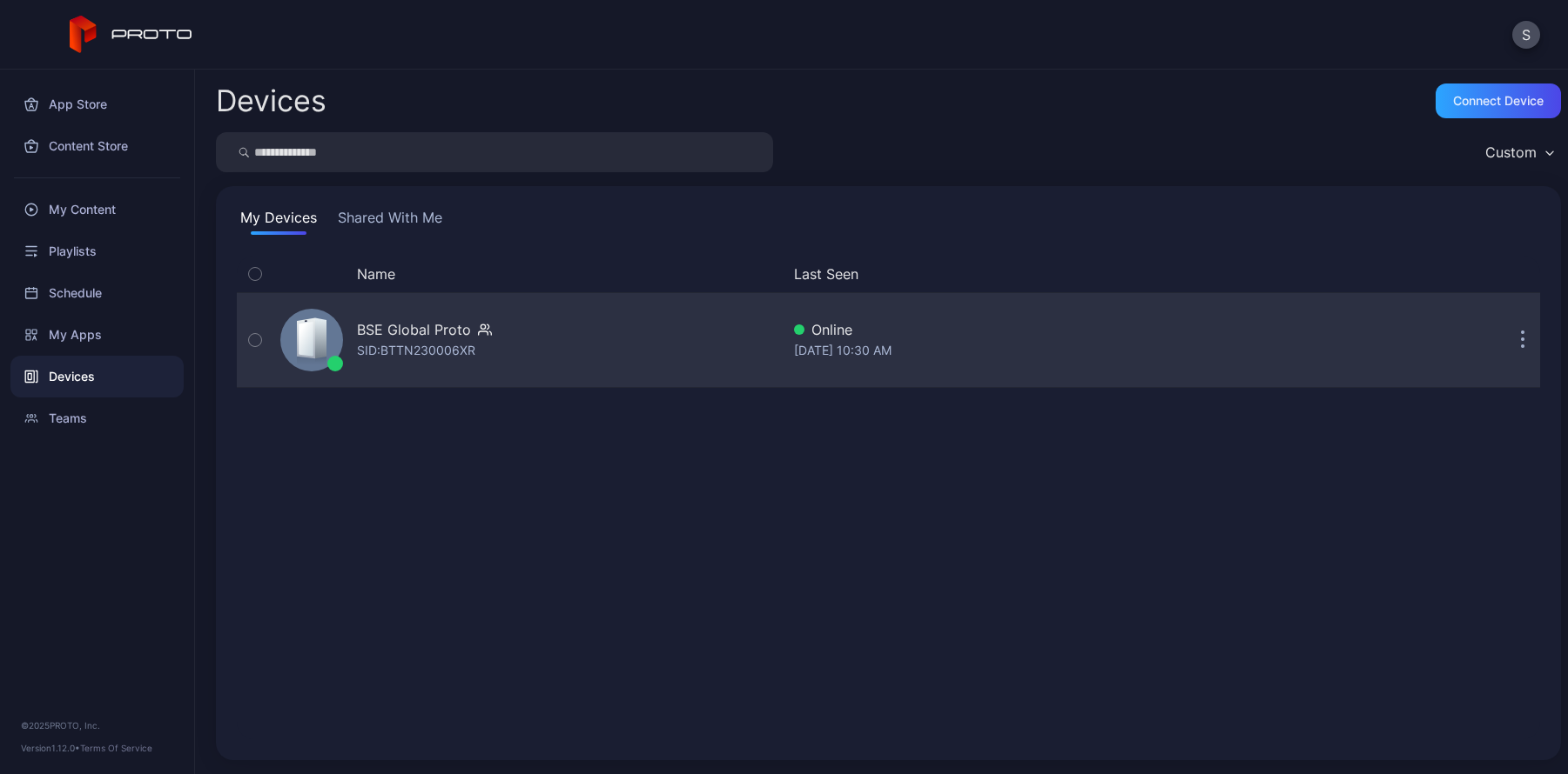
click at [256, 341] on icon "button" at bounding box center [255, 341] width 5 height 3
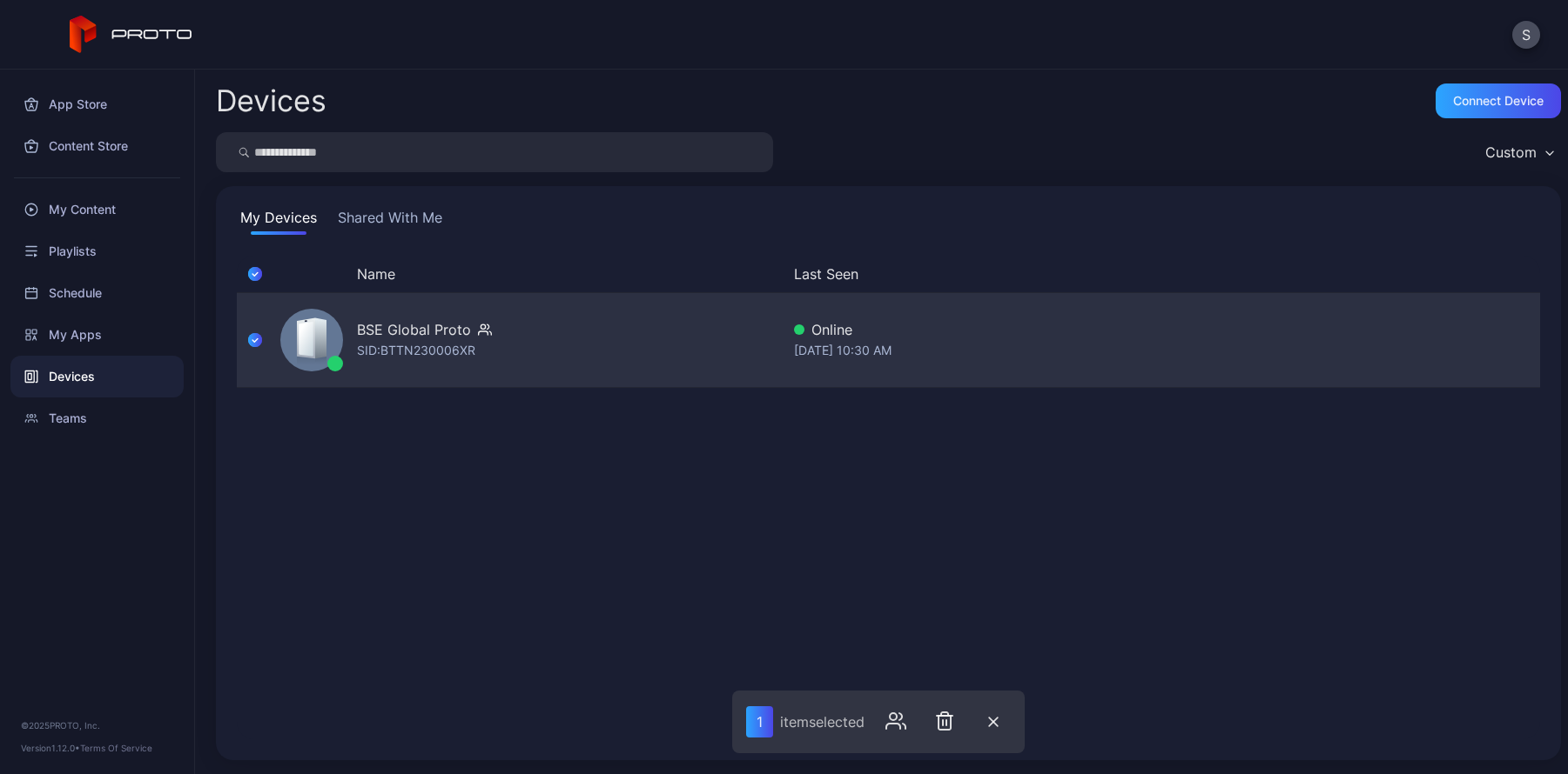
click at [408, 332] on div "BSE Global Proto" at bounding box center [414, 330] width 114 height 21
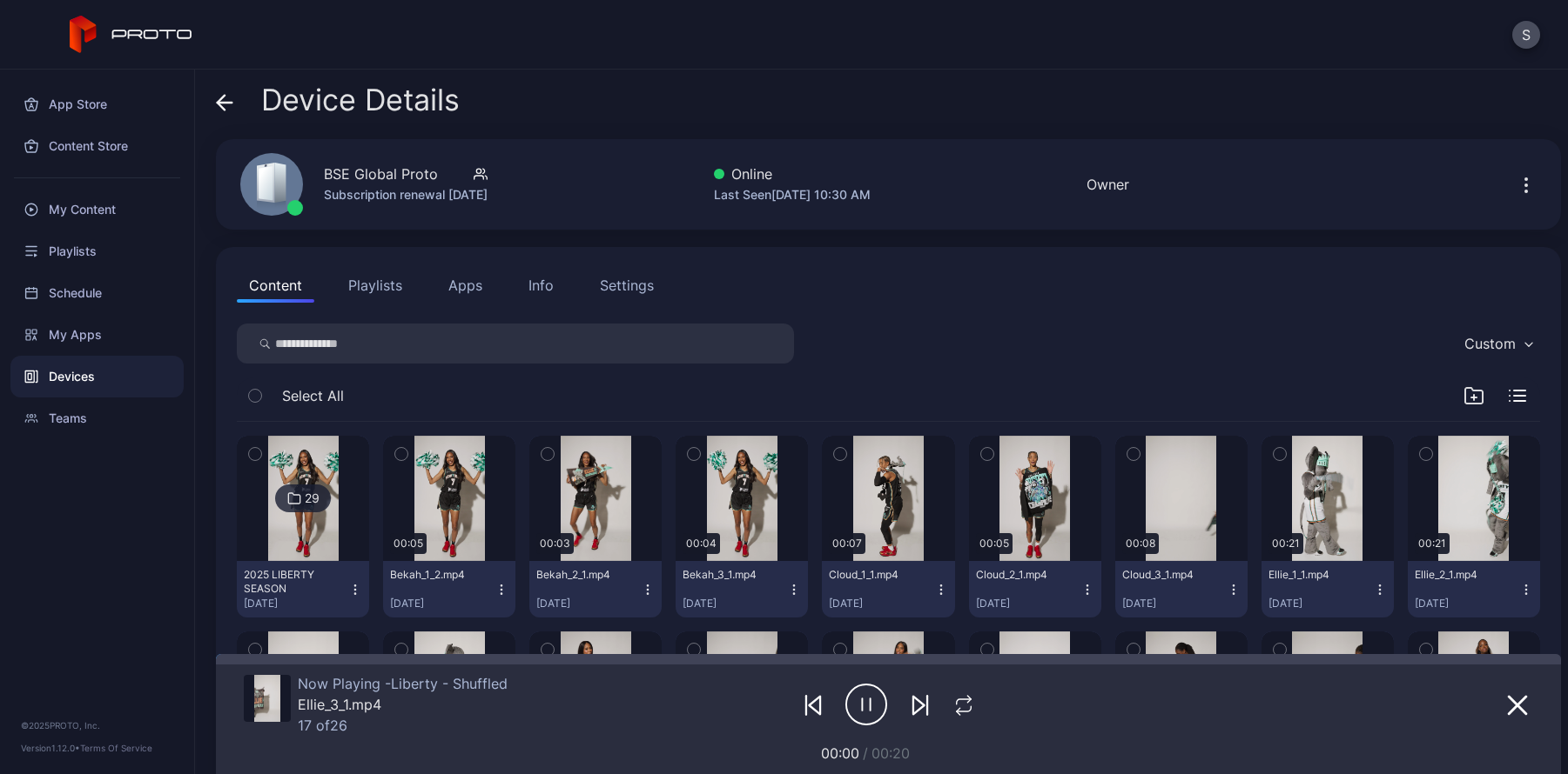
click at [627, 289] on div "Settings" at bounding box center [626, 285] width 54 height 21
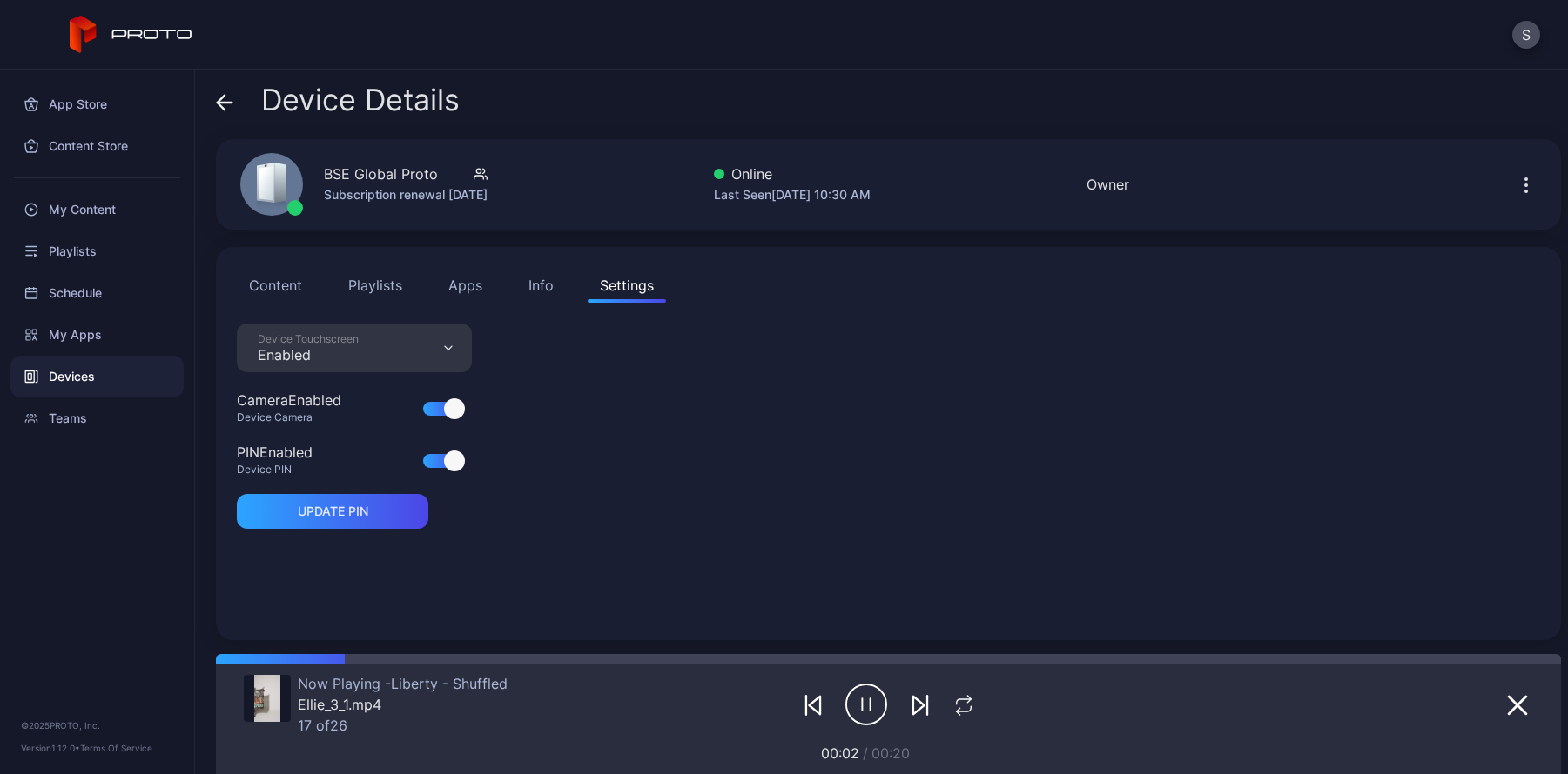
click at [374, 346] on div "Device Touchscreen Enabled" at bounding box center [355, 348] width 235 height 49
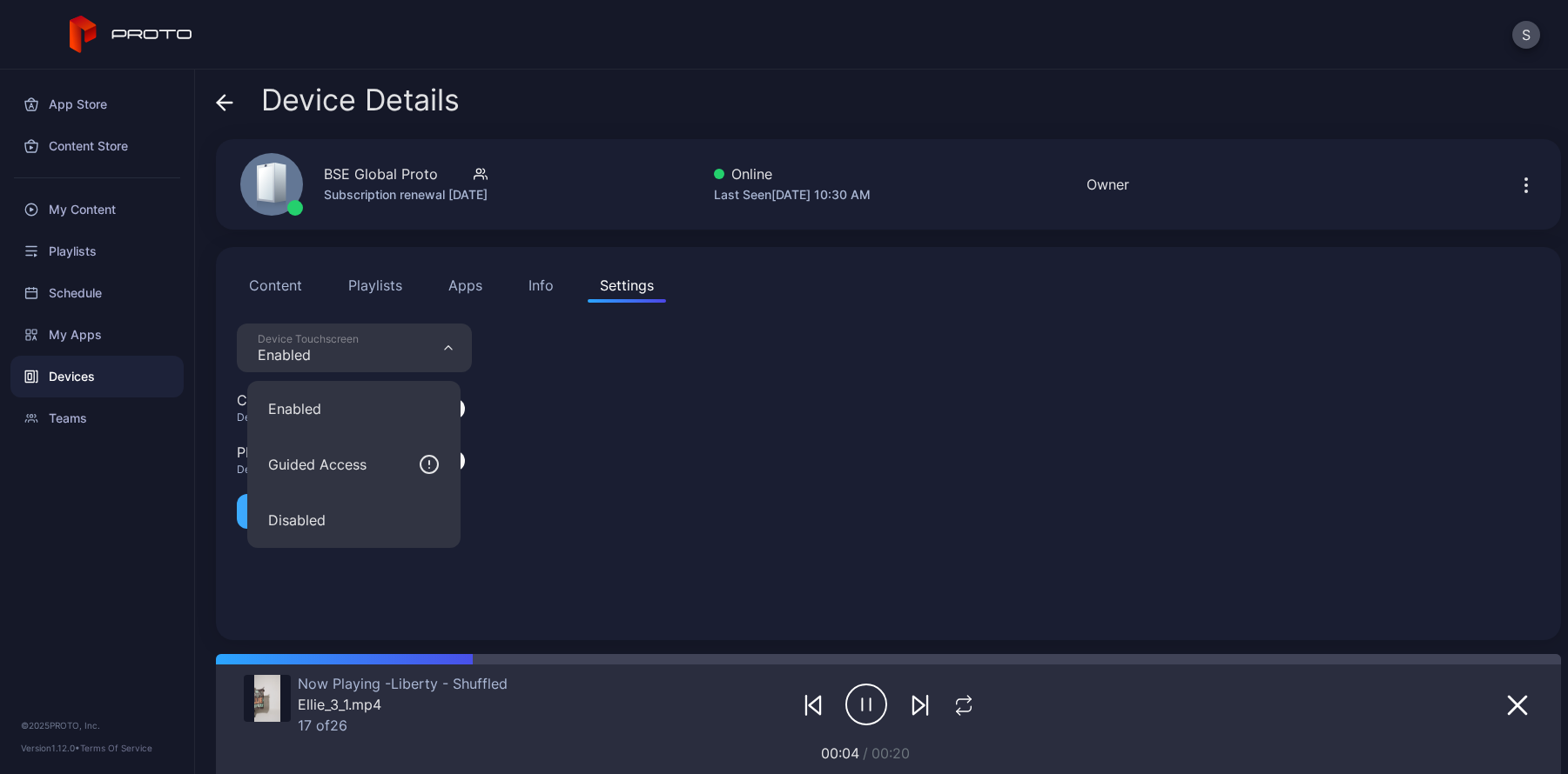
click at [351, 517] on button "Disabled" at bounding box center [354, 520] width 214 height 55
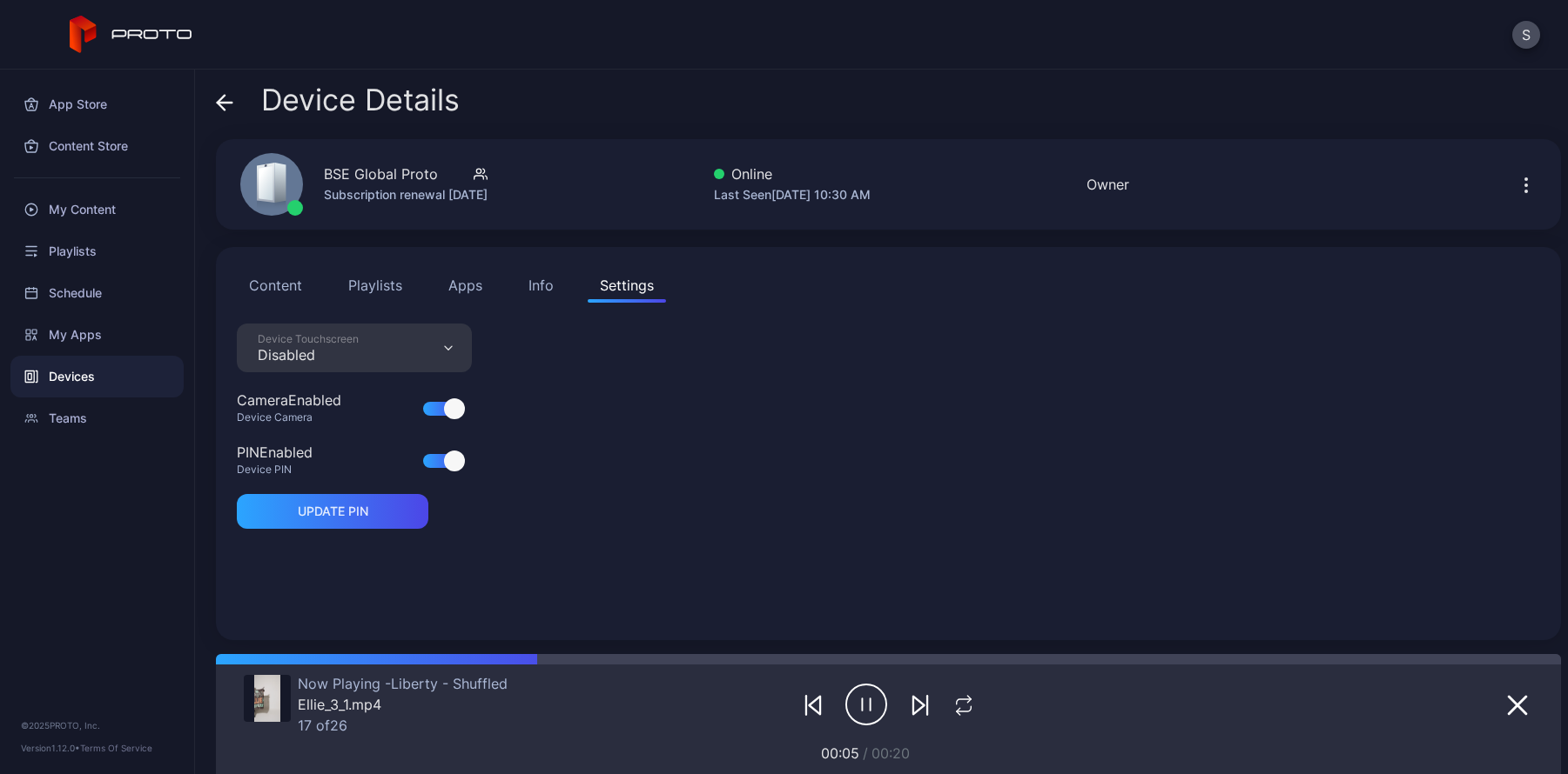
click at [794, 399] on div "Device Touchscreen Disabled Camera Enabled Device Camera PIN Enabled Device PIN…" at bounding box center [889, 471] width 1303 height 296
click at [538, 288] on div "Info" at bounding box center [541, 285] width 25 height 21
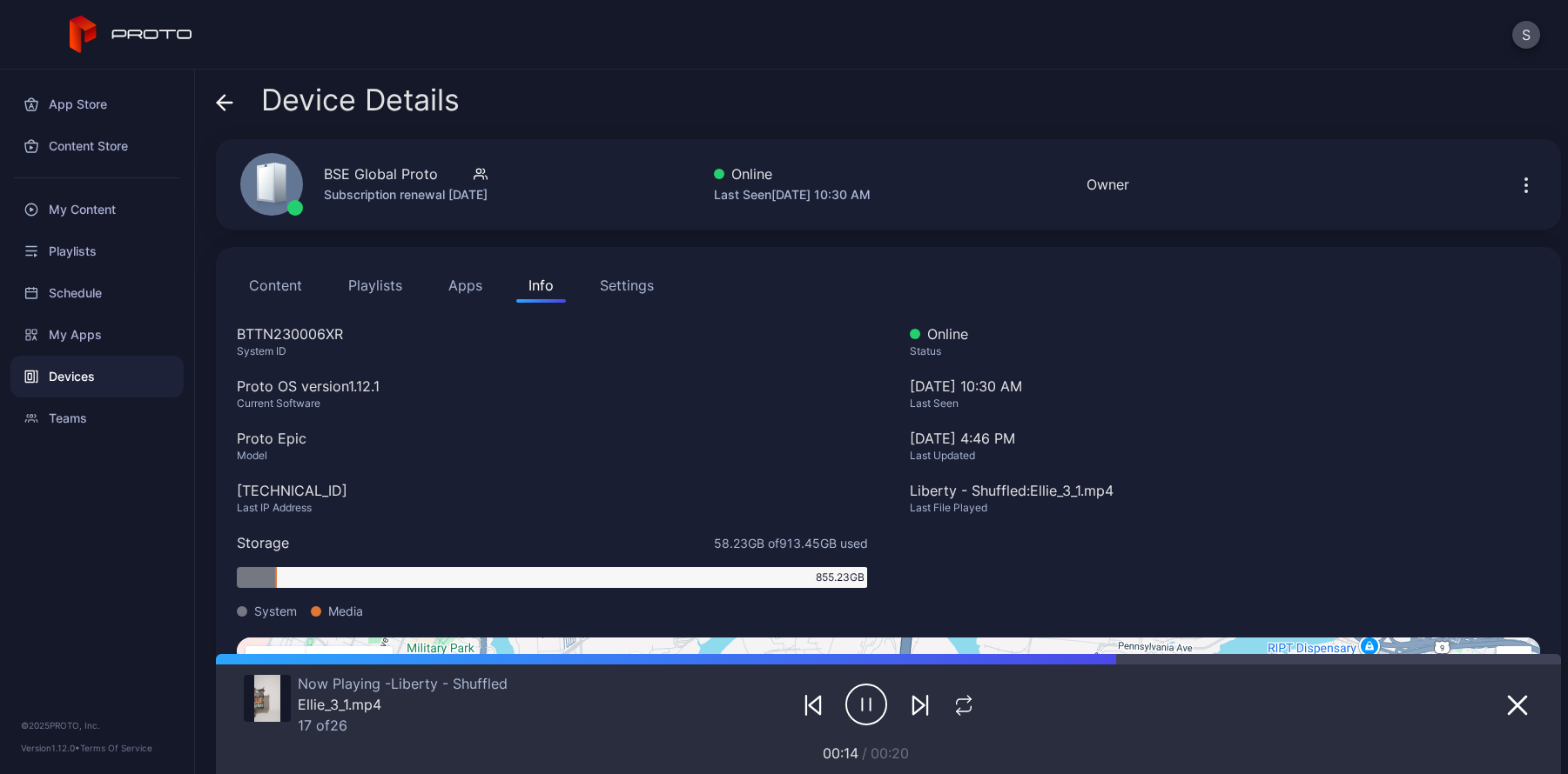
click at [277, 289] on button "Content" at bounding box center [275, 285] width 77 height 35
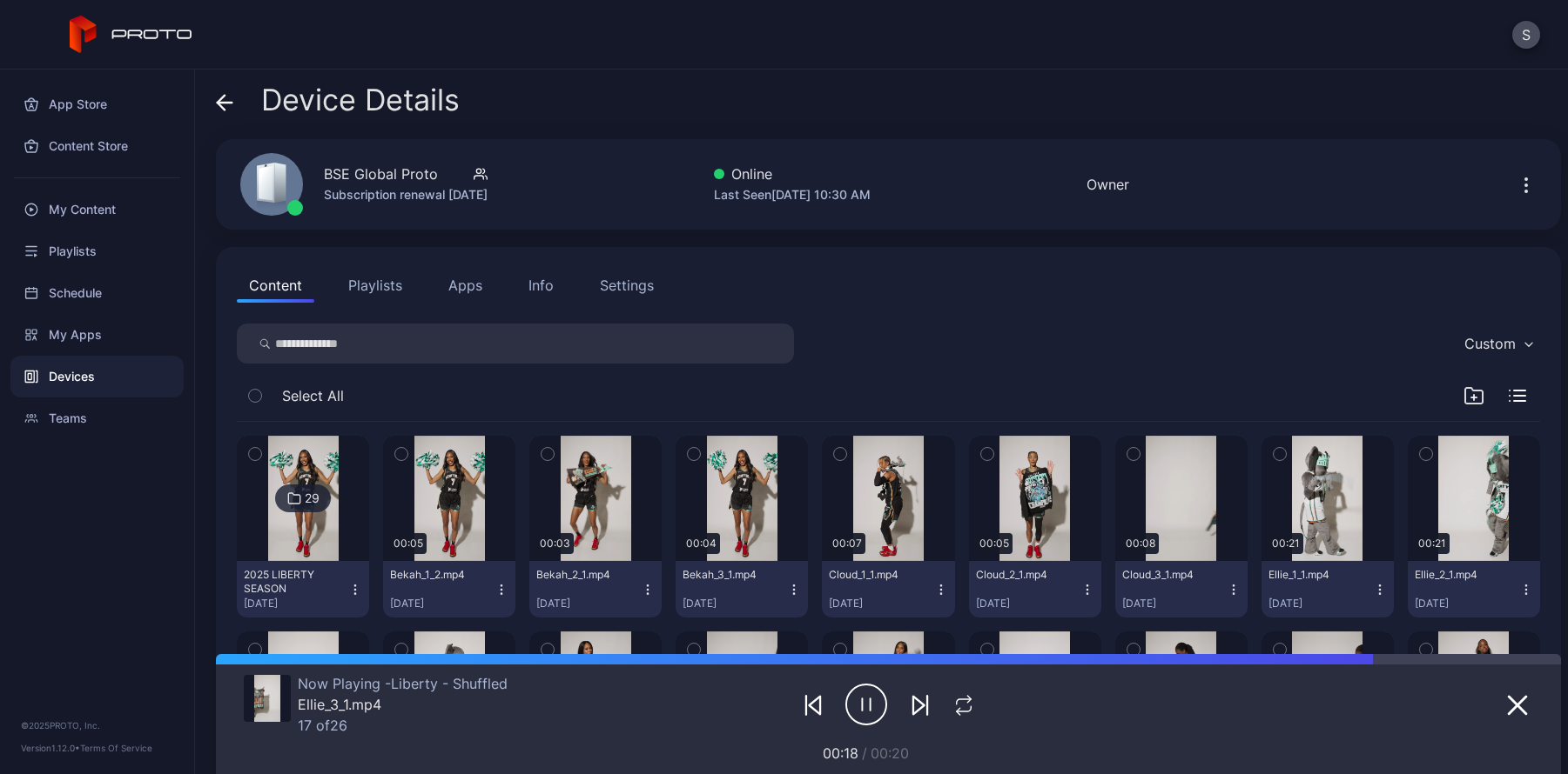
scroll to position [5, 0]
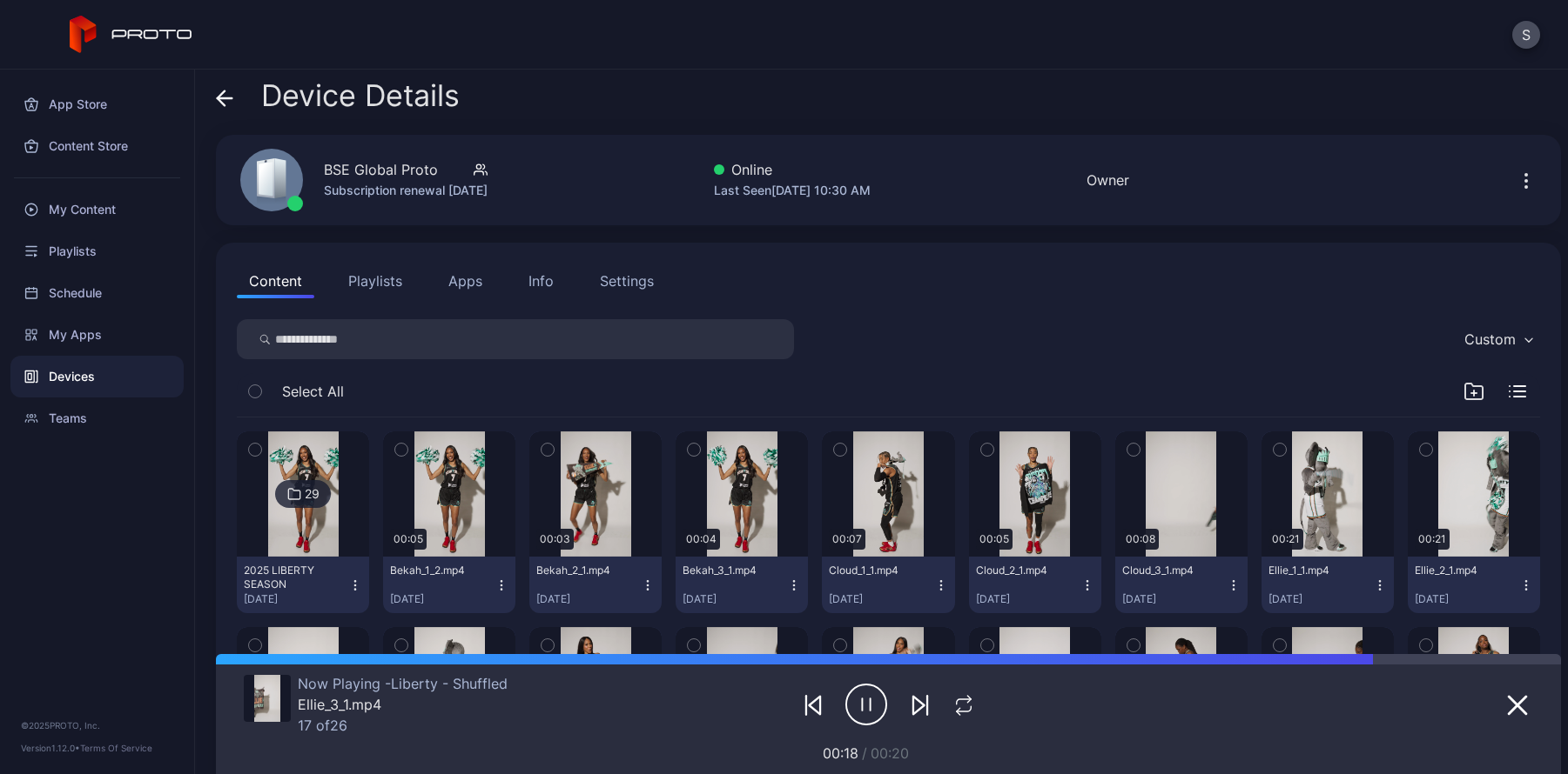
drag, startPoint x: 524, startPoint y: 194, endPoint x: 273, endPoint y: 170, distance: 252.1
click at [273, 170] on div "BSE Global Proto Subscription renewal [DATE]" at bounding box center [358, 180] width 279 height 94
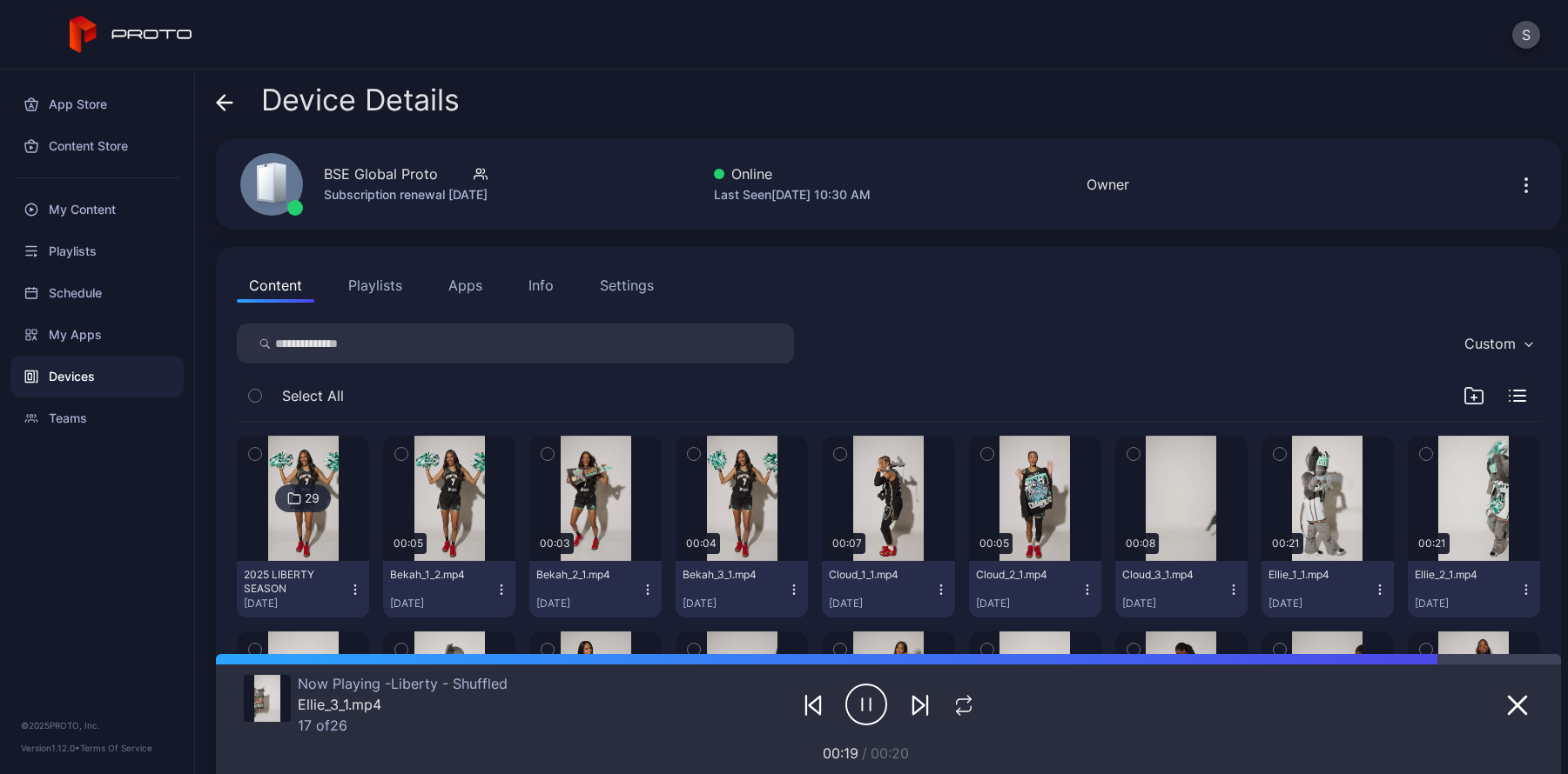
click at [584, 183] on div "BSE Global Proto Subscription renewal [DATE] Online Last Seen [DATE] 10:30 AM O…" at bounding box center [889, 184] width 1345 height 91
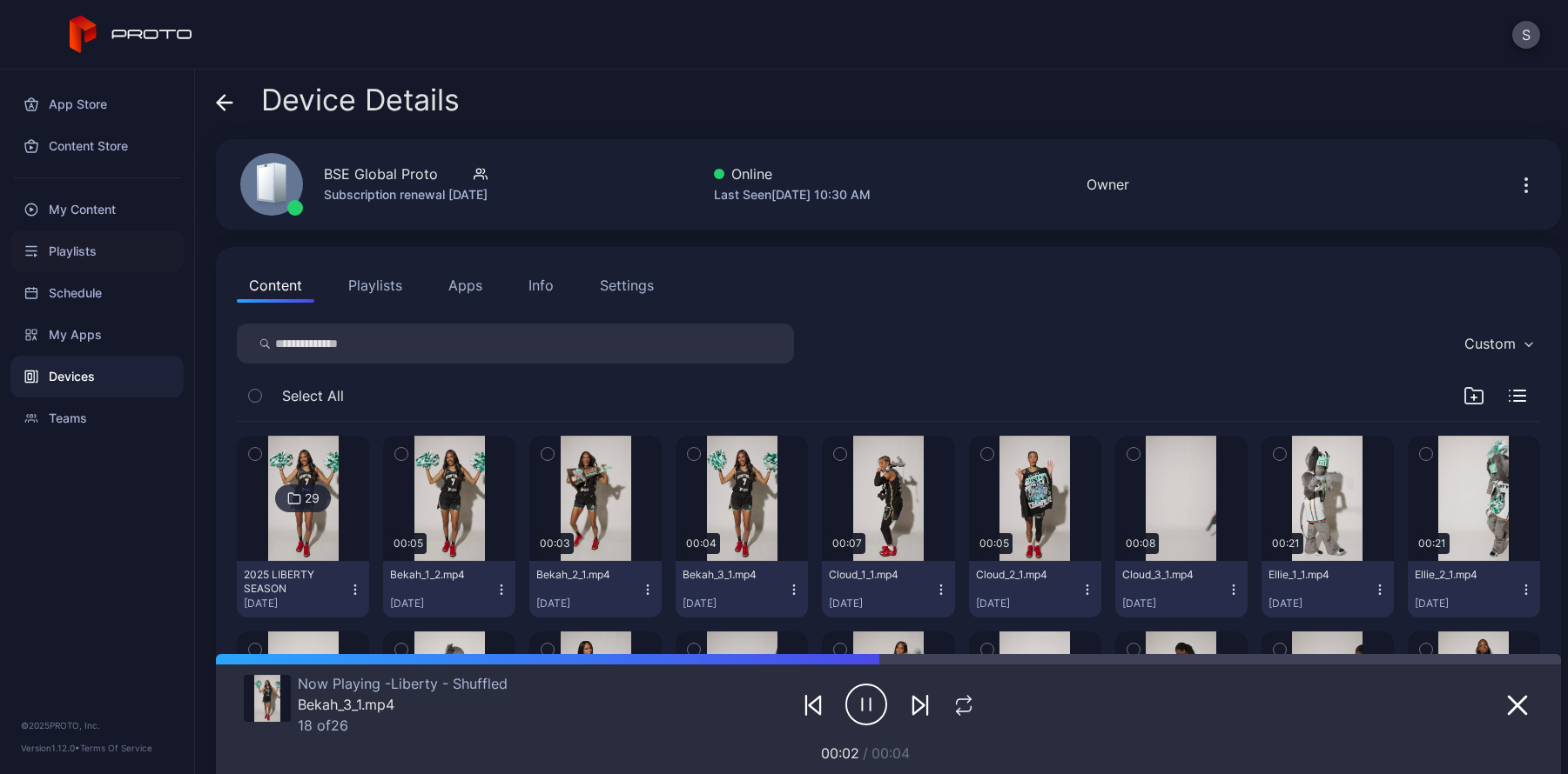
click at [80, 255] on div "Playlists" at bounding box center [96, 252] width 174 height 42
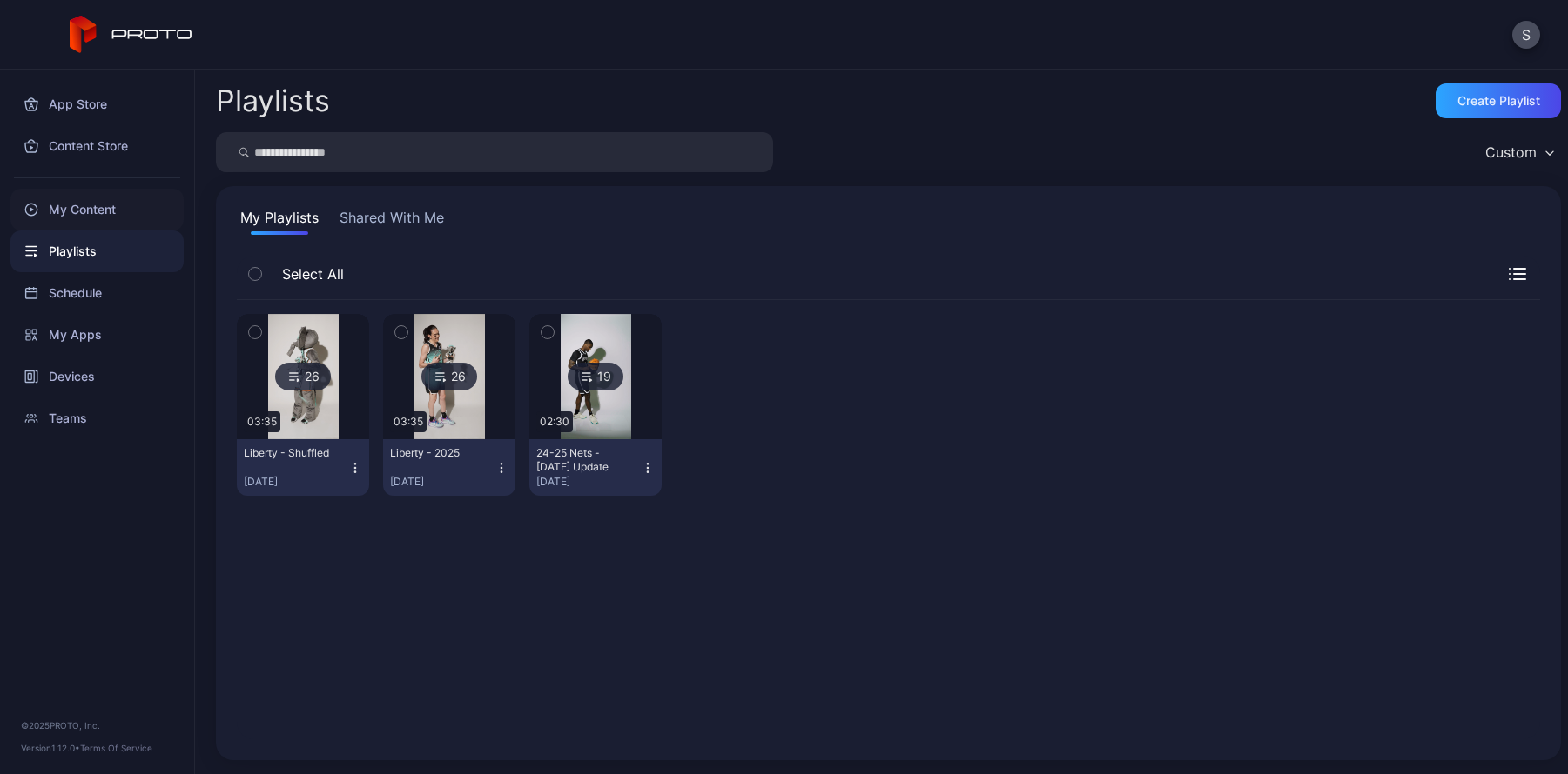
click at [86, 207] on div "My Content" at bounding box center [96, 210] width 174 height 42
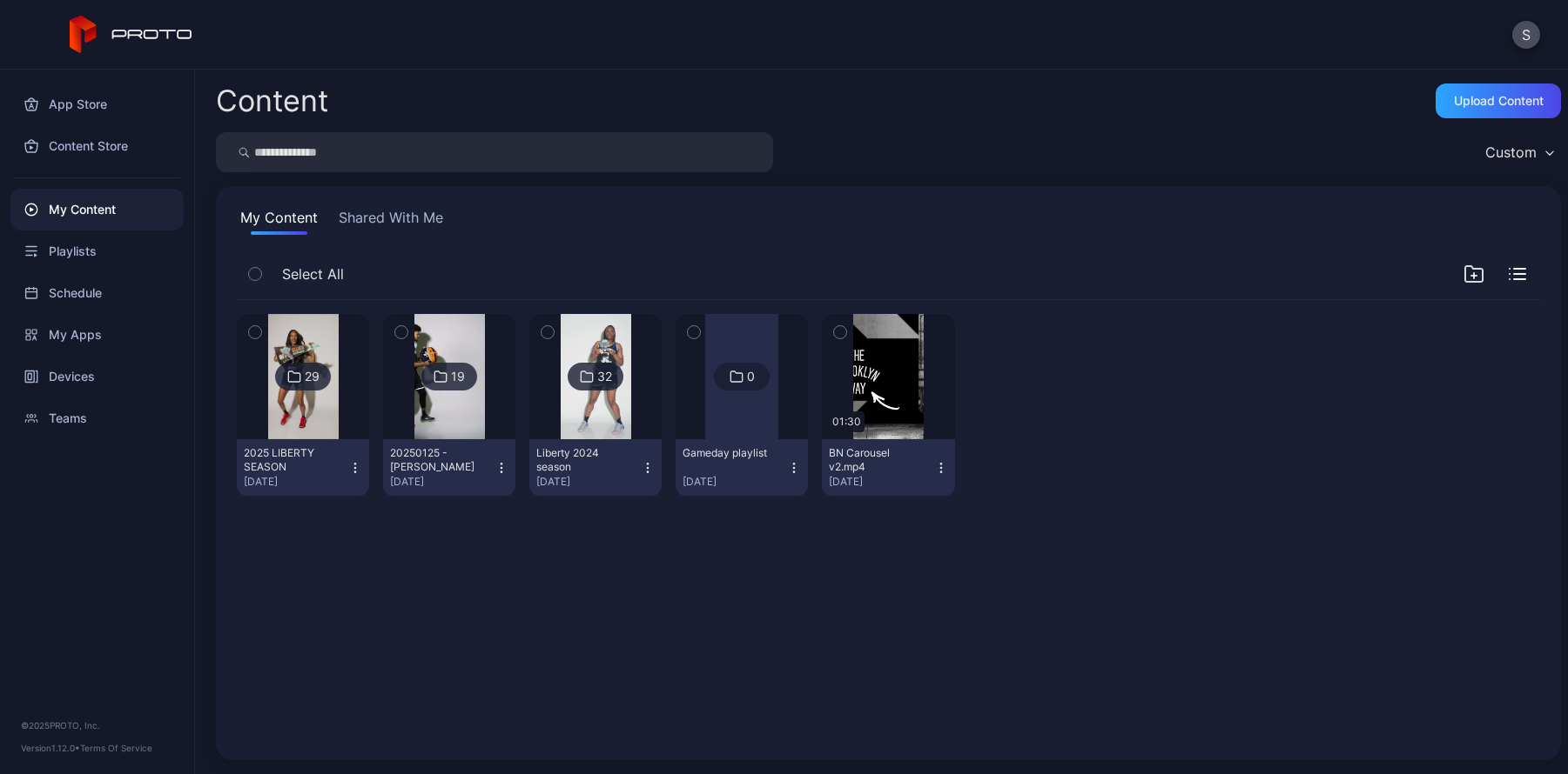
click at [684, 261] on div "Select All" at bounding box center [889, 278] width 1303 height 45
